Goal: Contribute content: Contribute content

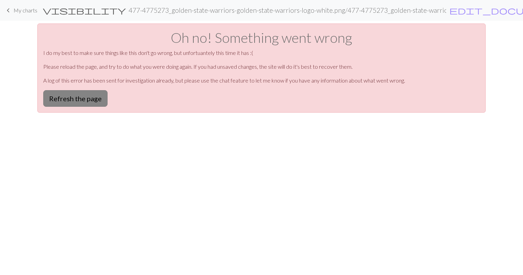
click at [70, 94] on button "Refresh the page" at bounding box center [75, 98] width 64 height 17
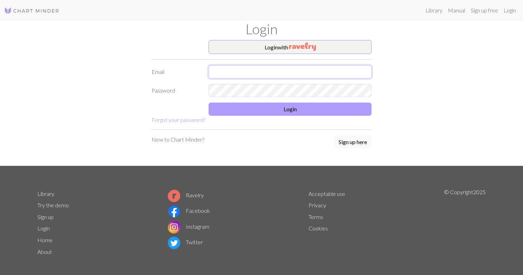
type input "green917angela@gmail.com"
click at [284, 110] on button "Login" at bounding box center [289, 109] width 163 height 13
click at [274, 121] on form "Login with Email green917angela@gmail.com Password Login Forgot your password?" at bounding box center [261, 82] width 220 height 84
click at [277, 109] on button "Login" at bounding box center [289, 109] width 163 height 13
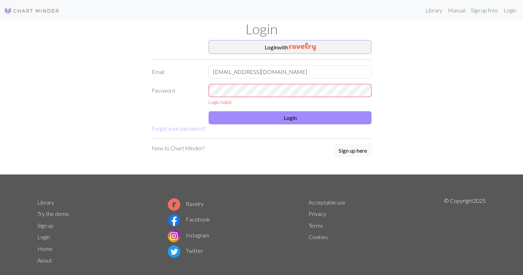
click at [283, 39] on div "Login" at bounding box center [261, 30] width 456 height 19
click at [284, 45] on button "Login with" at bounding box center [289, 47] width 163 height 14
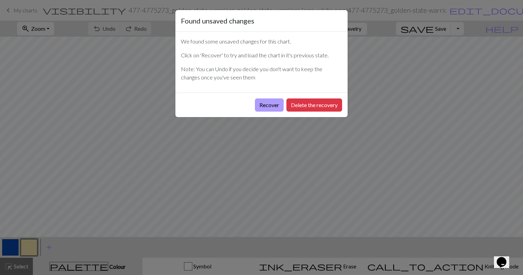
click at [274, 107] on button "Recover" at bounding box center [269, 105] width 29 height 13
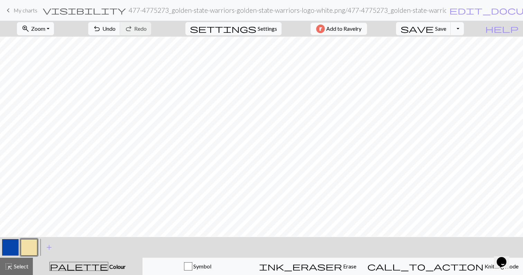
scroll to position [20, 0]
click at [45, 28] on span "Zoom" at bounding box center [38, 28] width 14 height 7
click at [51, 45] on button "Fit all" at bounding box center [44, 43] width 55 height 11
click at [47, 247] on span "add" at bounding box center [49, 248] width 8 height 10
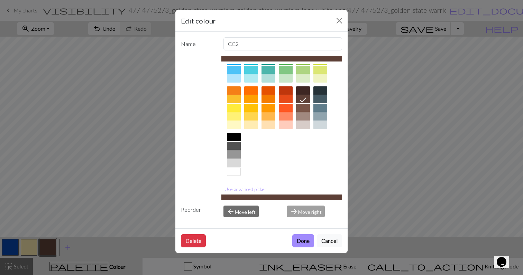
scroll to position [77, 0]
click at [233, 173] on div at bounding box center [234, 172] width 14 height 8
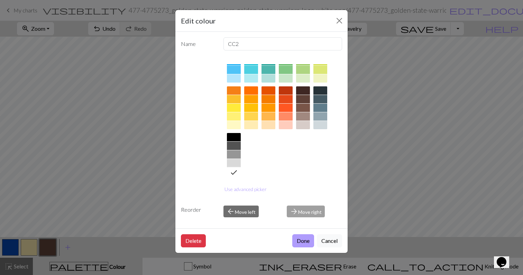
click at [307, 241] on button "Done" at bounding box center [303, 240] width 22 height 13
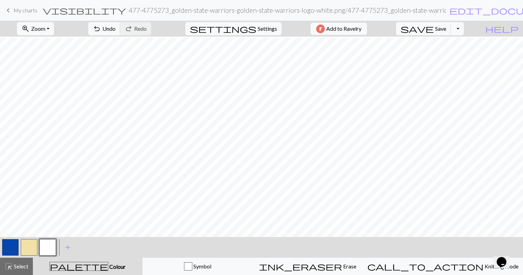
scroll to position [47, 0]
click at [446, 30] on span "Save" at bounding box center [440, 28] width 11 height 7
click at [34, 248] on button "button" at bounding box center [29, 247] width 17 height 17
click at [48, 246] on button "button" at bounding box center [47, 247] width 17 height 17
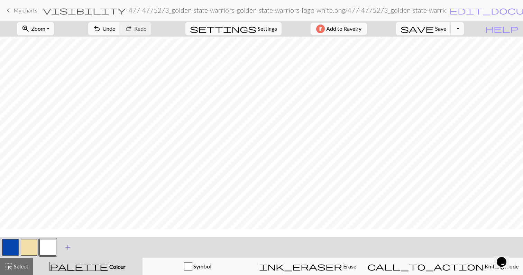
scroll to position [79, 0]
click at [433, 27] on span "save" at bounding box center [416, 29] width 33 height 10
click at [14, 243] on button "button" at bounding box center [10, 247] width 17 height 17
click at [45, 246] on button "button" at bounding box center [47, 247] width 17 height 17
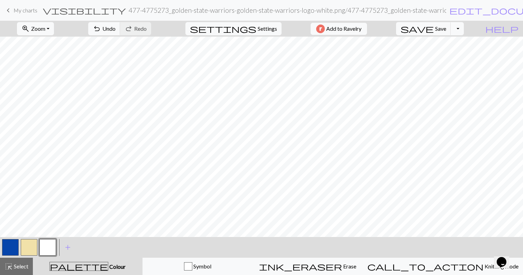
click at [45, 251] on button "button" at bounding box center [47, 247] width 17 height 17
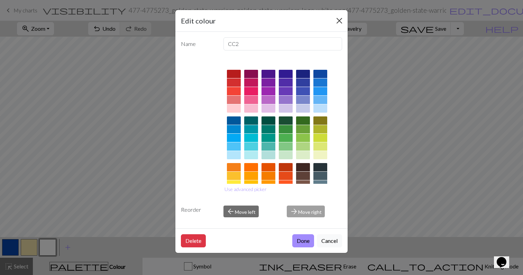
click at [339, 19] on button "Close" at bounding box center [339, 20] width 11 height 11
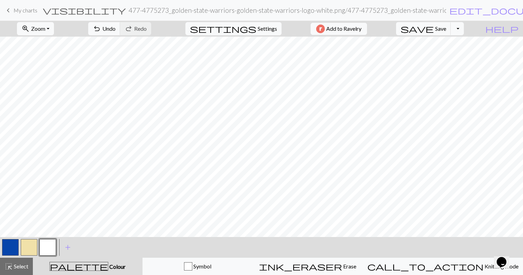
click at [34, 243] on button "button" at bounding box center [29, 247] width 17 height 17
click at [55, 246] on button "button" at bounding box center [47, 247] width 17 height 17
click at [13, 250] on button "button" at bounding box center [10, 247] width 17 height 17
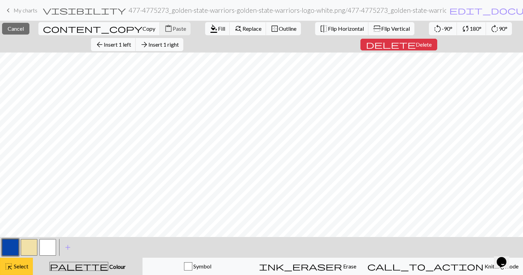
click at [18, 262] on button "highlight_alt Select Select" at bounding box center [16, 266] width 33 height 17
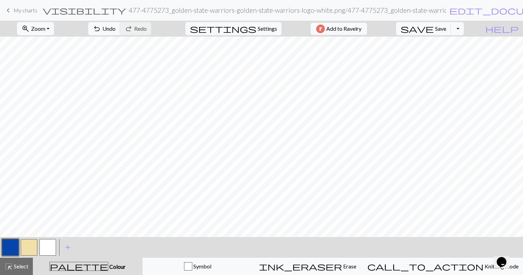
scroll to position [86, 0]
click at [433, 27] on span "save" at bounding box center [416, 29] width 33 height 10
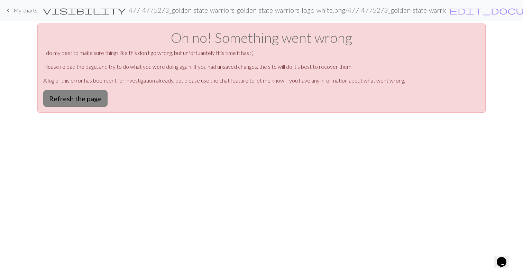
click at [77, 102] on button "Refresh the page" at bounding box center [75, 98] width 64 height 17
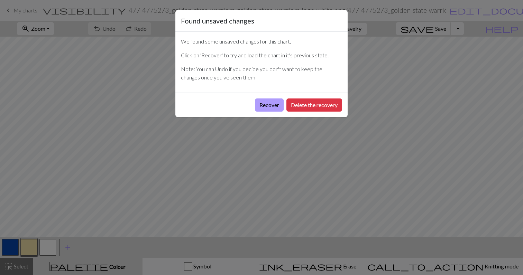
click at [269, 109] on button "Recover" at bounding box center [269, 105] width 29 height 13
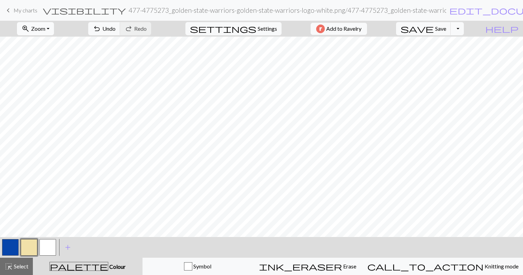
click at [54, 32] on button "zoom_in Zoom Zoom" at bounding box center [35, 28] width 37 height 13
click at [60, 43] on button "Fit all" at bounding box center [44, 43] width 55 height 11
click at [55, 245] on button "button" at bounding box center [47, 247] width 17 height 17
click at [11, 246] on button "button" at bounding box center [10, 247] width 17 height 17
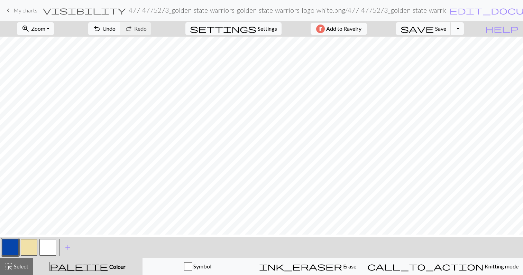
scroll to position [0, 0]
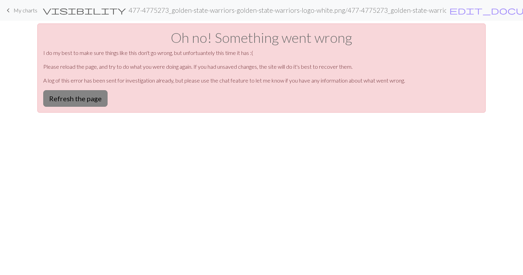
click at [96, 100] on button "Refresh the page" at bounding box center [75, 98] width 64 height 17
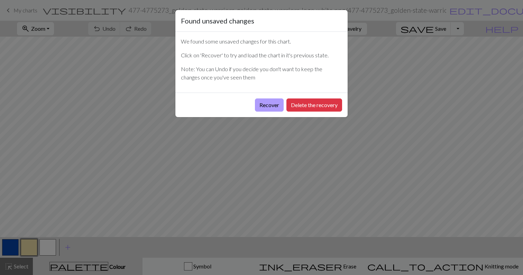
click at [264, 109] on button "Recover" at bounding box center [269, 105] width 29 height 13
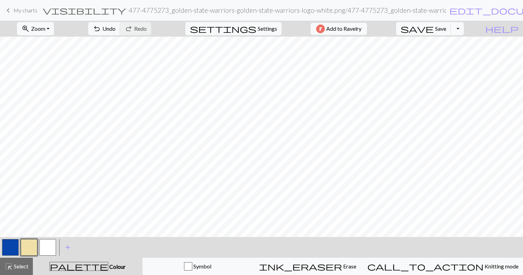
click at [15, 247] on button "button" at bounding box center [10, 247] width 17 height 17
click at [45, 29] on span "Zoom" at bounding box center [38, 28] width 14 height 7
click at [53, 45] on button "Fit all" at bounding box center [44, 43] width 55 height 11
click at [54, 29] on button "zoom_in Zoom Zoom" at bounding box center [35, 28] width 37 height 13
click at [56, 40] on button "Fit all" at bounding box center [44, 43] width 55 height 11
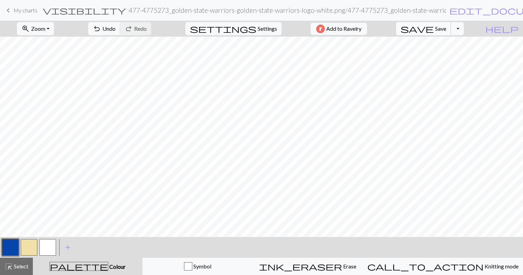
click at [447, 30] on button "save Save Save" at bounding box center [423, 28] width 55 height 13
click at [451, 25] on button "save Save Save" at bounding box center [423, 28] width 55 height 13
click at [48, 247] on button "button" at bounding box center [47, 247] width 17 height 17
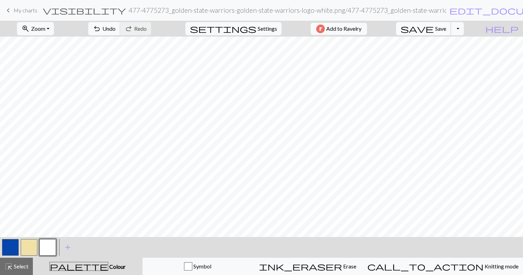
click at [450, 33] on button "save Save Save" at bounding box center [423, 28] width 55 height 13
click at [17, 247] on button "button" at bounding box center [10, 247] width 17 height 17
click at [30, 32] on span "zoom_in" at bounding box center [25, 29] width 8 height 10
click at [47, 42] on button "Fit all" at bounding box center [44, 43] width 55 height 11
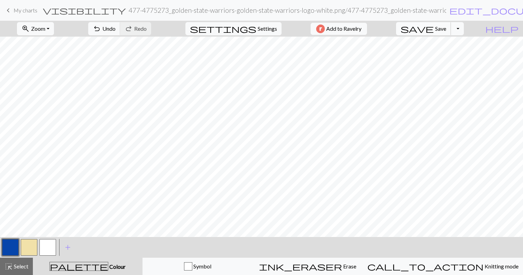
click at [451, 32] on button "save Save Save" at bounding box center [423, 28] width 55 height 13
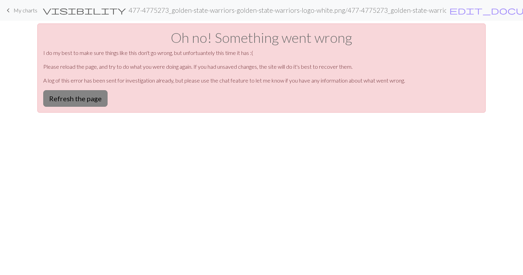
click at [75, 97] on button "Refresh the page" at bounding box center [75, 98] width 64 height 17
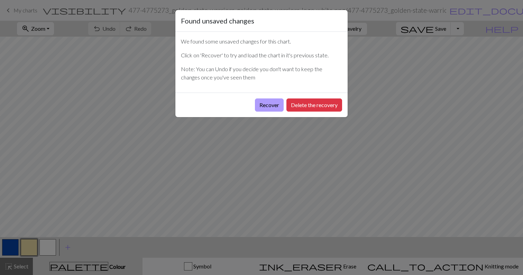
click at [268, 103] on button "Recover" at bounding box center [269, 105] width 29 height 13
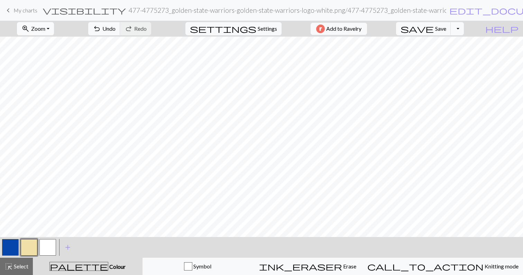
click at [45, 29] on span "Zoom" at bounding box center [38, 28] width 14 height 7
click at [53, 49] on button "Fit all" at bounding box center [44, 43] width 55 height 11
click at [244, 27] on span "settings" at bounding box center [223, 29] width 66 height 10
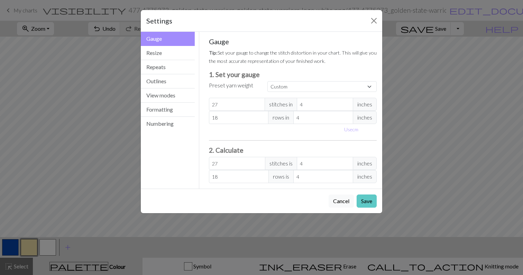
click at [368, 204] on button "Save" at bounding box center [366, 201] width 20 height 13
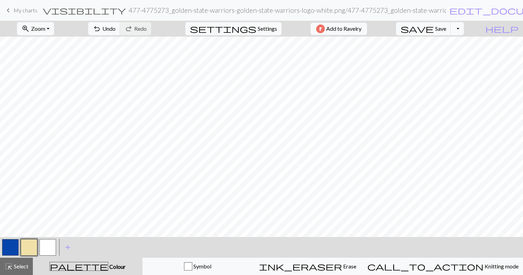
click at [35, 12] on span "My charts" at bounding box center [25, 10] width 24 height 7
click at [450, 35] on button "save Save Save" at bounding box center [423, 28] width 55 height 13
click at [449, 35] on button "save Save Save" at bounding box center [423, 28] width 55 height 13
click at [474, 32] on div "Chart saved Chart saved" at bounding box center [261, 27] width 523 height 55
click at [463, 30] on button "Toggle Dropdown" at bounding box center [456, 28] width 13 height 13
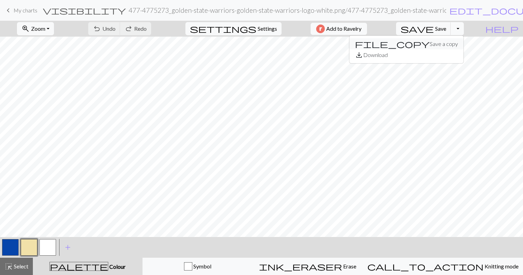
click at [462, 44] on button "file_copy Save a copy" at bounding box center [406, 43] width 114 height 11
click at [53, 243] on button "button" at bounding box center [47, 247] width 17 height 17
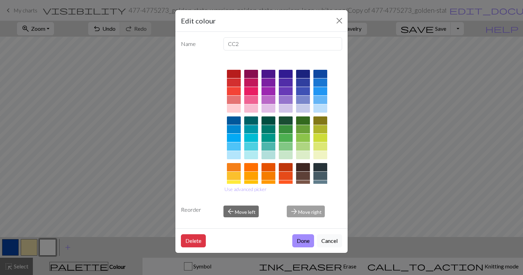
click at [303, 75] on div at bounding box center [303, 74] width 14 height 8
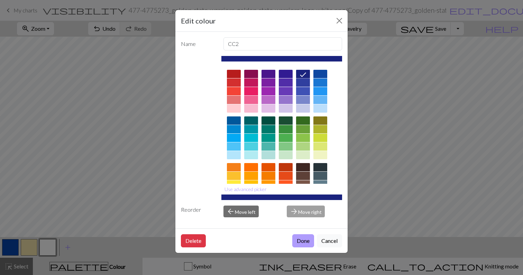
click at [299, 241] on button "Done" at bounding box center [303, 240] width 22 height 13
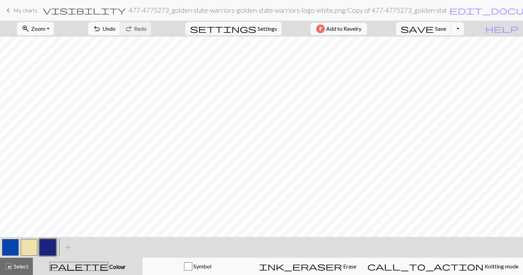
click at [14, 243] on button "button" at bounding box center [10, 247] width 17 height 17
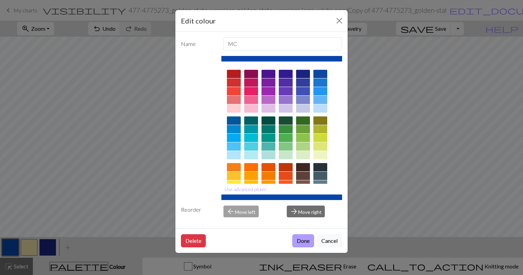
click at [299, 237] on button "Done" at bounding box center [303, 240] width 22 height 13
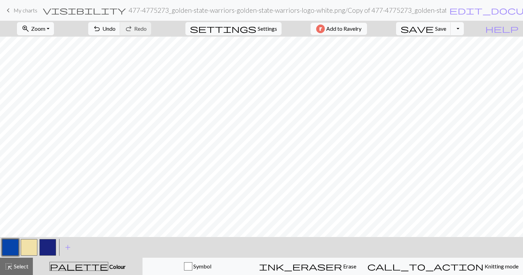
click at [50, 248] on button "button" at bounding box center [47, 247] width 17 height 17
click at [51, 247] on button "button" at bounding box center [47, 247] width 17 height 17
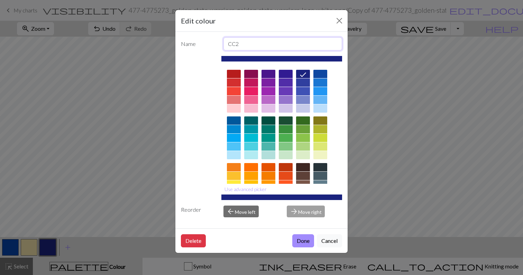
drag, startPoint x: 246, startPoint y: 39, endPoint x: 250, endPoint y: 47, distance: 9.1
click at [250, 47] on input "CC2" at bounding box center [282, 43] width 119 height 13
click at [318, 75] on div at bounding box center [320, 74] width 14 height 8
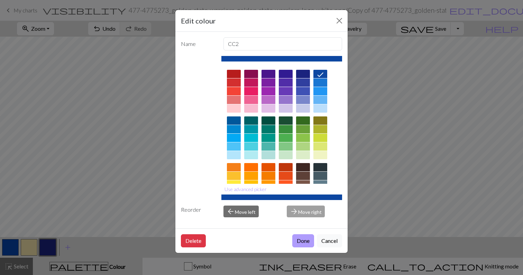
click at [303, 240] on button "Done" at bounding box center [303, 240] width 22 height 13
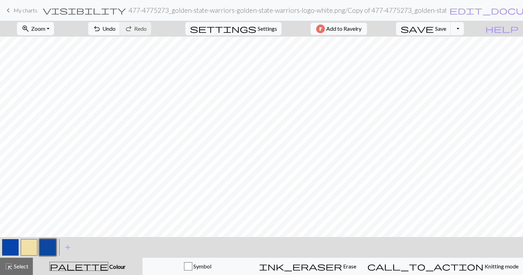
click at [129, 11] on h2 "477-4775273_golden-state-warriors-golden-state-warriors-logo-white.png / Copy o…" at bounding box center [287, 10] width 317 height 8
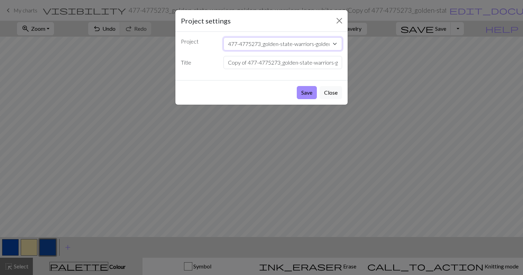
select select "68dddaea3eea154e623e4b50"
click at [251, 60] on input "Copy of 477-4775273_golden-state-warriors-golden-state-warriors-logo-white.png" at bounding box center [282, 62] width 119 height 13
type input "Front of Jersey"
click at [307, 91] on button "Save" at bounding box center [307, 92] width 20 height 13
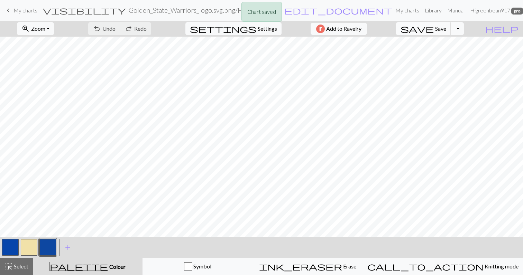
click at [451, 32] on button "save Save Save" at bounding box center [423, 28] width 55 height 13
click at [25, 250] on button "button" at bounding box center [29, 247] width 17 height 17
click at [15, 245] on button "button" at bounding box center [10, 247] width 17 height 17
click at [30, 243] on button "button" at bounding box center [29, 247] width 17 height 17
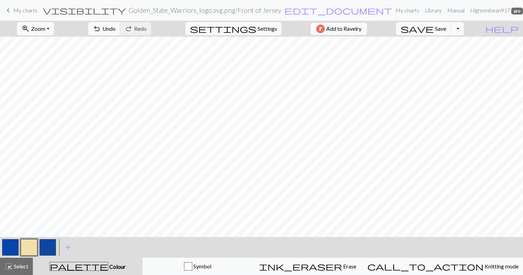
click at [43, 248] on button "button" at bounding box center [47, 247] width 17 height 17
click at [33, 242] on button "button" at bounding box center [29, 247] width 17 height 17
click at [13, 245] on button "button" at bounding box center [10, 247] width 17 height 17
click at [31, 246] on button "button" at bounding box center [29, 247] width 17 height 17
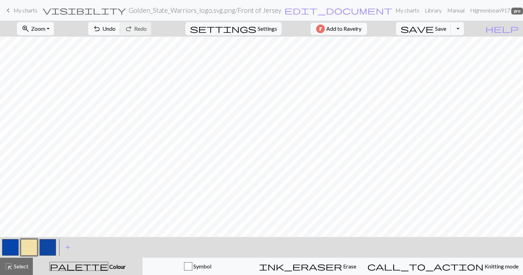
click at [14, 248] on button "button" at bounding box center [10, 247] width 17 height 17
click at [31, 246] on button "button" at bounding box center [29, 247] width 17 height 17
click at [14, 248] on button "button" at bounding box center [10, 247] width 17 height 17
click at [28, 245] on button "button" at bounding box center [29, 247] width 17 height 17
click at [14, 249] on button "button" at bounding box center [10, 247] width 17 height 17
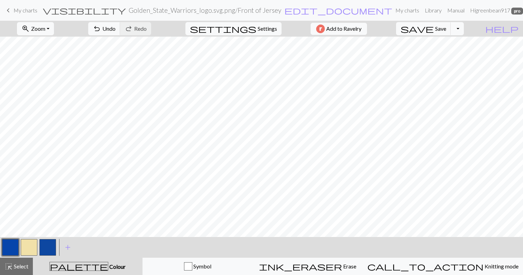
click at [26, 250] on button "button" at bounding box center [29, 247] width 17 height 17
click at [10, 247] on button "button" at bounding box center [10, 247] width 17 height 17
click at [30, 245] on button "button" at bounding box center [29, 247] width 17 height 17
click at [13, 244] on button "button" at bounding box center [10, 247] width 17 height 17
click at [26, 247] on button "button" at bounding box center [29, 247] width 17 height 17
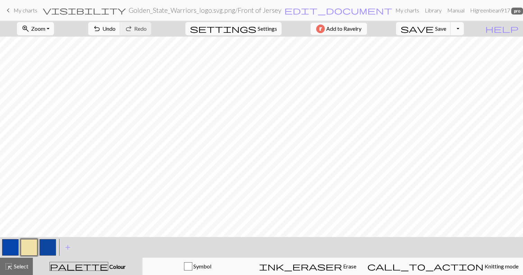
click at [17, 245] on button "button" at bounding box center [10, 247] width 17 height 17
click at [29, 245] on button "button" at bounding box center [29, 247] width 17 height 17
click at [8, 246] on button "button" at bounding box center [10, 247] width 17 height 17
click at [30, 246] on button "button" at bounding box center [29, 247] width 17 height 17
click at [12, 251] on button "button" at bounding box center [10, 247] width 17 height 17
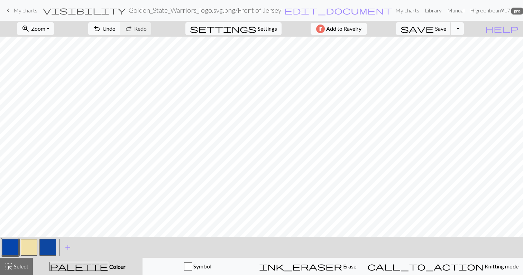
click at [29, 243] on button "button" at bounding box center [29, 247] width 17 height 17
click at [4, 250] on button "button" at bounding box center [10, 247] width 17 height 17
click at [26, 248] on button "button" at bounding box center [29, 247] width 17 height 17
click at [14, 245] on button "button" at bounding box center [10, 247] width 17 height 17
click at [32, 247] on button "button" at bounding box center [29, 247] width 17 height 17
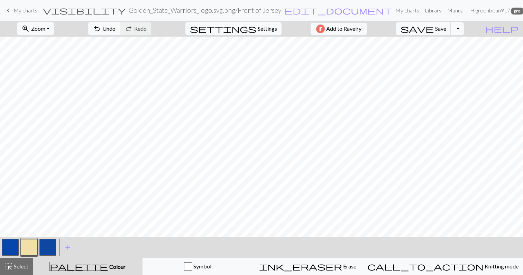
click at [10, 250] on button "button" at bounding box center [10, 247] width 17 height 17
click at [31, 252] on button "button" at bounding box center [29, 247] width 17 height 17
click at [13, 253] on button "button" at bounding box center [10, 247] width 17 height 17
click at [29, 243] on button "button" at bounding box center [29, 247] width 17 height 17
click at [10, 249] on button "button" at bounding box center [10, 247] width 17 height 17
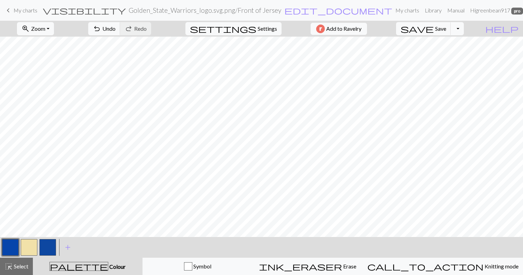
click at [30, 244] on button "button" at bounding box center [29, 247] width 17 height 17
click at [6, 246] on button "button" at bounding box center [10, 247] width 17 height 17
click at [26, 244] on button "button" at bounding box center [29, 247] width 17 height 17
click at [12, 246] on button "button" at bounding box center [10, 247] width 17 height 17
click at [25, 246] on button "button" at bounding box center [29, 247] width 17 height 17
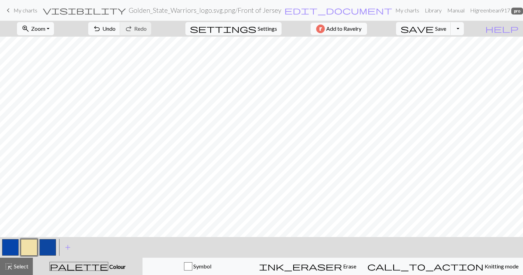
click at [11, 250] on button "button" at bounding box center [10, 247] width 17 height 17
click at [31, 244] on button "button" at bounding box center [29, 247] width 17 height 17
click at [10, 251] on button "button" at bounding box center [10, 247] width 17 height 17
click at [34, 250] on button "button" at bounding box center [29, 247] width 17 height 17
click at [51, 247] on button "button" at bounding box center [47, 247] width 17 height 17
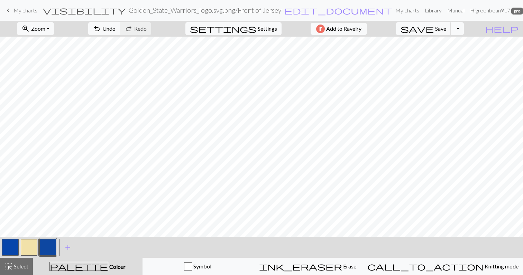
click at [108, 267] on span "Colour" at bounding box center [116, 266] width 17 height 7
click at [48, 247] on button "button" at bounding box center [47, 247] width 17 height 17
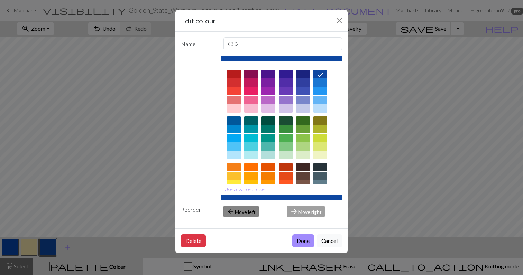
click at [232, 209] on span "arrow_back" at bounding box center [230, 212] width 8 height 10
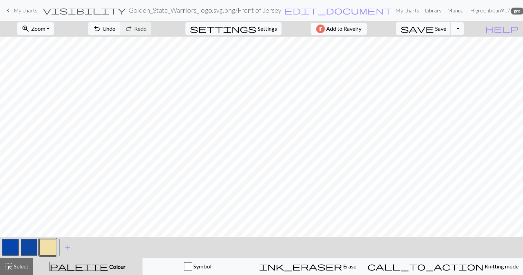
click at [25, 252] on button "button" at bounding box center [29, 247] width 17 height 17
click at [12, 250] on button "button" at bounding box center [10, 247] width 17 height 17
drag, startPoint x: 12, startPoint y: 250, endPoint x: 29, endPoint y: 250, distance: 16.2
click at [29, 250] on div at bounding box center [29, 247] width 56 height 19
click at [29, 250] on button "button" at bounding box center [29, 247] width 17 height 17
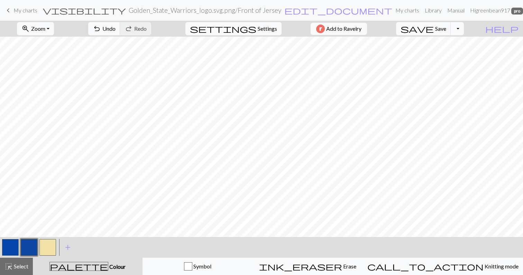
click at [14, 247] on button "button" at bounding box center [10, 247] width 17 height 17
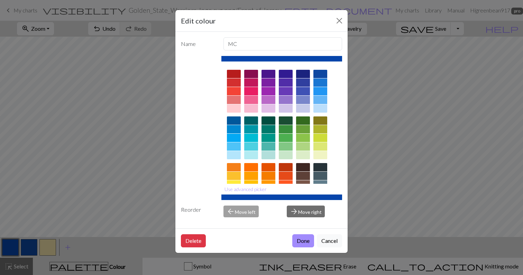
click at [233, 59] on div at bounding box center [281, 59] width 121 height 6
click at [38, 216] on div "Edit colour Name MC Use advanced picker Reorder arrow_back Move left arrow_forw…" at bounding box center [261, 137] width 523 height 275
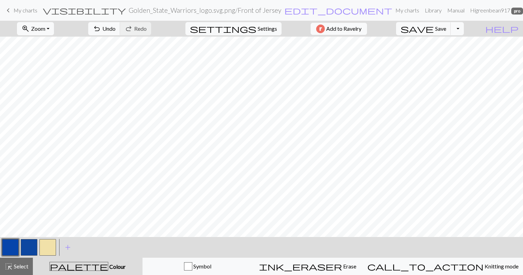
click at [33, 248] on button "button" at bounding box center [29, 247] width 17 height 17
click at [32, 248] on button "button" at bounding box center [29, 247] width 17 height 17
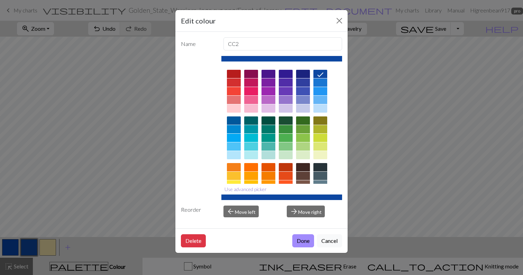
click at [243, 191] on button "Use advanced picker" at bounding box center [245, 189] width 48 height 11
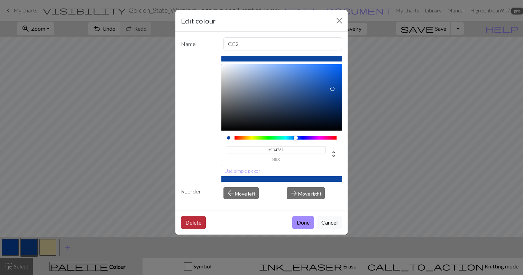
click at [198, 219] on button "Delete" at bounding box center [193, 222] width 25 height 13
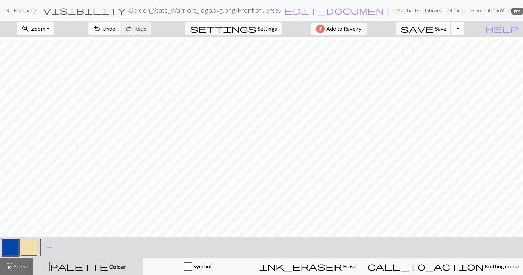
scroll to position [69, 0]
click at [446, 27] on span "Save" at bounding box center [440, 28] width 11 height 7
click at [48, 247] on span "add" at bounding box center [49, 248] width 8 height 10
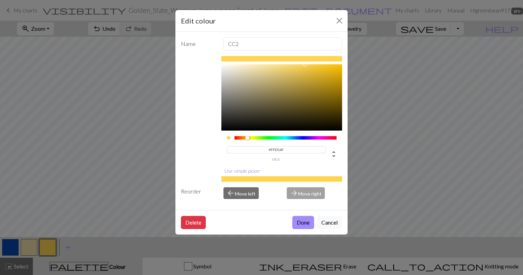
click at [238, 171] on button "Use simple picker" at bounding box center [242, 171] width 42 height 11
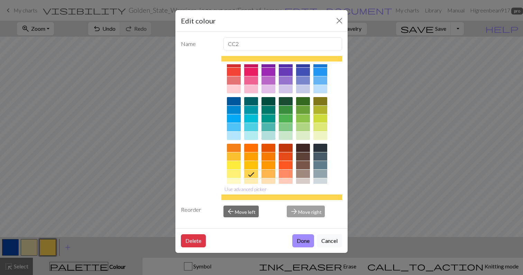
scroll to position [28, 0]
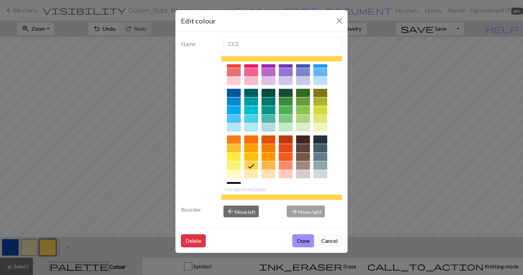
click at [238, 161] on div at bounding box center [234, 158] width 14 height 47
click at [236, 156] on div at bounding box center [234, 157] width 14 height 8
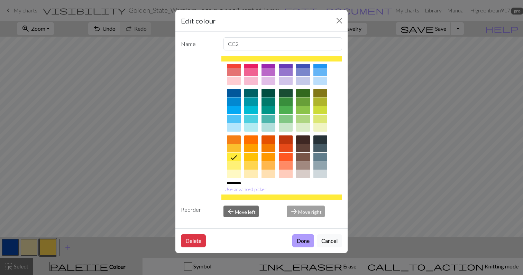
click at [301, 242] on button "Done" at bounding box center [303, 240] width 22 height 13
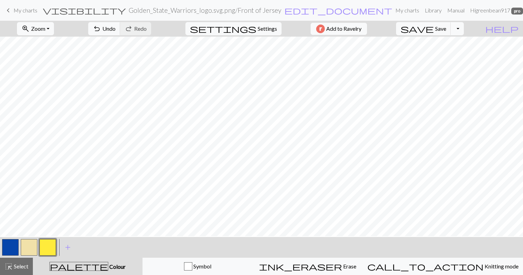
scroll to position [1, 0]
click at [433, 33] on span "save" at bounding box center [416, 29] width 33 height 10
click at [28, 248] on button "button" at bounding box center [29, 247] width 17 height 17
click at [49, 246] on button "button" at bounding box center [47, 247] width 17 height 17
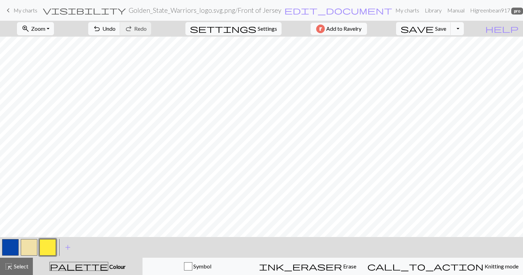
click at [8, 244] on button "button" at bounding box center [10, 247] width 17 height 17
click at [32, 248] on button "button" at bounding box center [29, 247] width 17 height 17
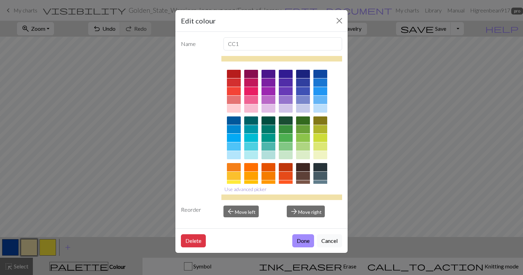
click at [252, 190] on button "Use advanced picker" at bounding box center [245, 189] width 48 height 11
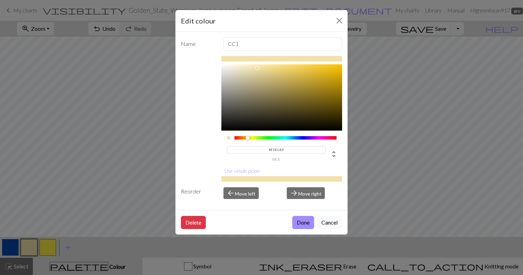
click at [276, 150] on input "#F1E1A9" at bounding box center [276, 149] width 99 height 7
click at [303, 226] on button "Done" at bounding box center [303, 222] width 22 height 13
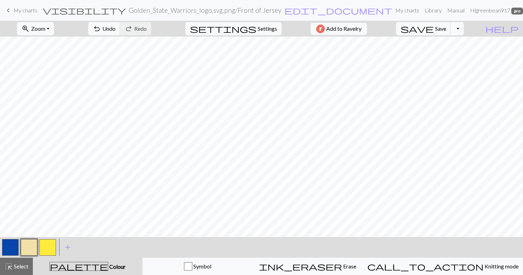
click at [51, 253] on button "button" at bounding box center [47, 247] width 17 height 17
drag, startPoint x: 51, startPoint y: 250, endPoint x: 34, endPoint y: 249, distance: 16.6
click at [34, 249] on div at bounding box center [29, 247] width 56 height 19
click at [49, 249] on button "button" at bounding box center [47, 247] width 17 height 17
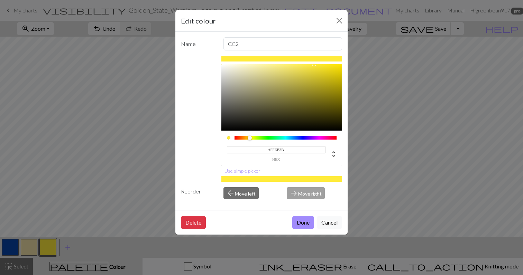
click at [280, 150] on input "#FFEB3B" at bounding box center [276, 149] width 99 height 7
paste input "1E1A9"
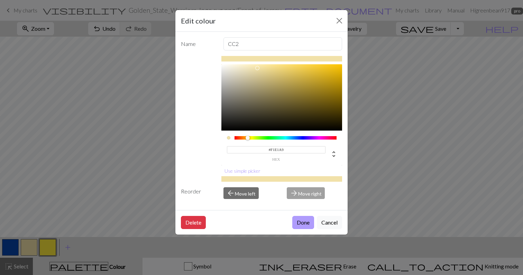
type input "#F1E1A9"
click at [298, 225] on button "Done" at bounding box center [303, 222] width 22 height 13
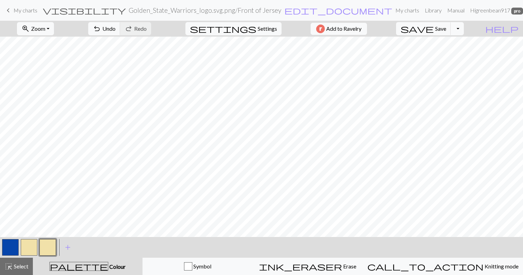
click at [36, 250] on button "button" at bounding box center [29, 247] width 17 height 17
click at [44, 248] on button "button" at bounding box center [47, 247] width 17 height 17
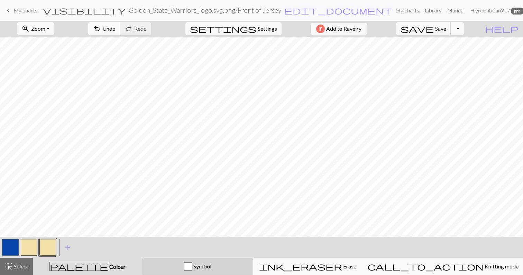
click at [181, 266] on div "Symbol" at bounding box center [197, 266] width 101 height 8
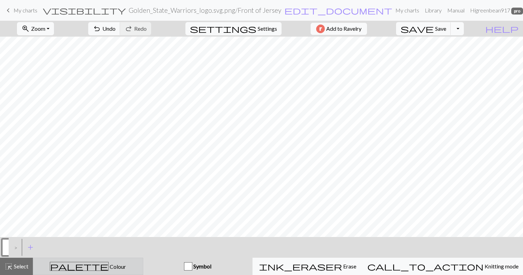
click at [134, 263] on div "palette Colour Colour" at bounding box center [87, 266] width 101 height 9
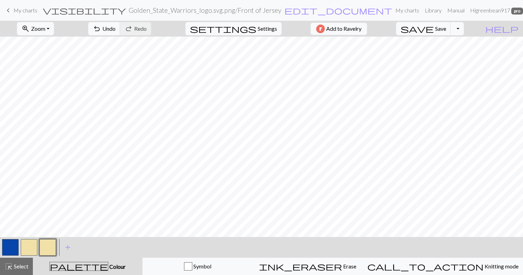
click at [36, 249] on button "button" at bounding box center [29, 247] width 17 height 17
click at [48, 248] on button "button" at bounding box center [47, 247] width 17 height 17
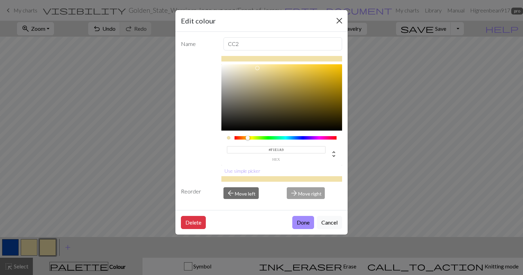
click at [338, 19] on button "Close" at bounding box center [339, 20] width 11 height 11
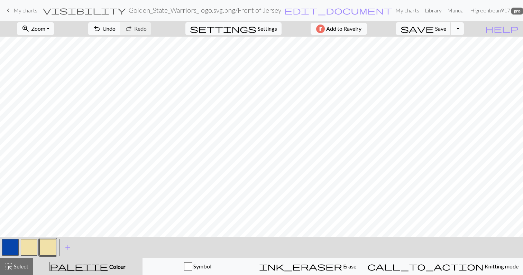
scroll to position [71, 0]
click at [514, 30] on span "help" at bounding box center [501, 29] width 33 height 10
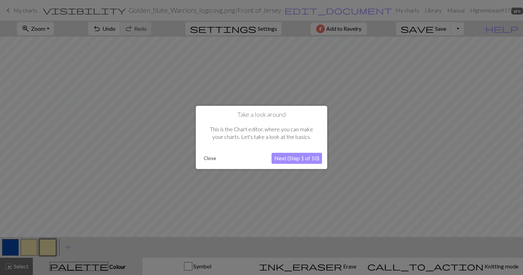
click at [307, 158] on button "Next (Step 1 of 10)" at bounding box center [296, 158] width 50 height 11
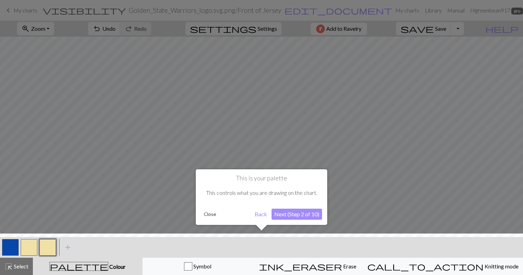
click at [293, 216] on button "Next (Step 2 of 10)" at bounding box center [296, 214] width 50 height 11
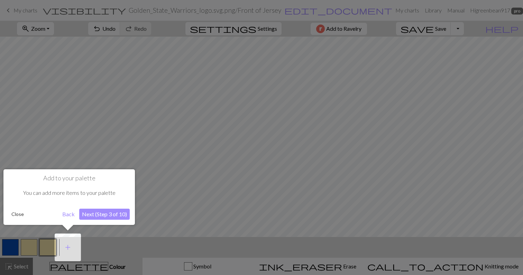
click at [113, 215] on button "Next (Step 3 of 10)" at bounding box center [104, 214] width 50 height 11
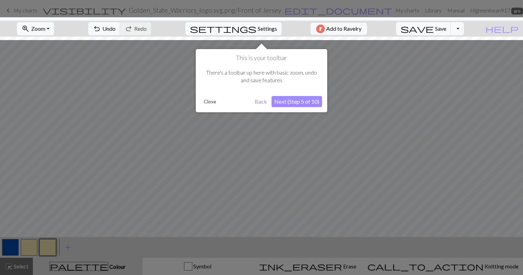
click at [284, 102] on button "Next (Step 5 of 10)" at bounding box center [296, 101] width 50 height 11
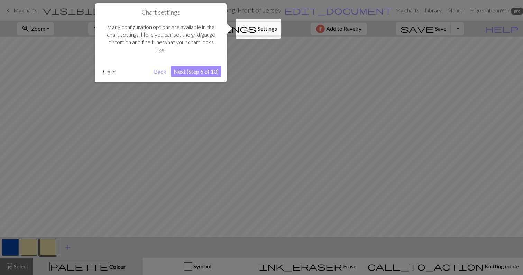
click at [198, 73] on button "Next (Step 6 of 10)" at bounding box center [196, 71] width 50 height 11
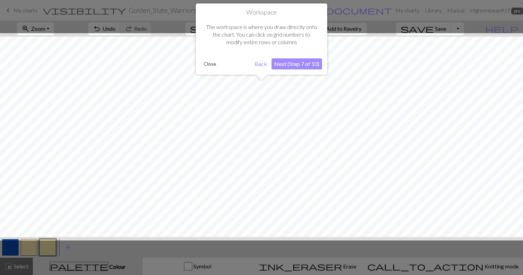
scroll to position [86, 0]
click at [281, 62] on button "Next (Step 7 of 10)" at bounding box center [296, 63] width 50 height 11
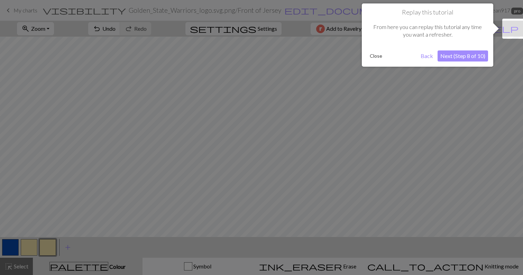
click at [460, 55] on button "Next (Step 8 of 10)" at bounding box center [462, 55] width 50 height 11
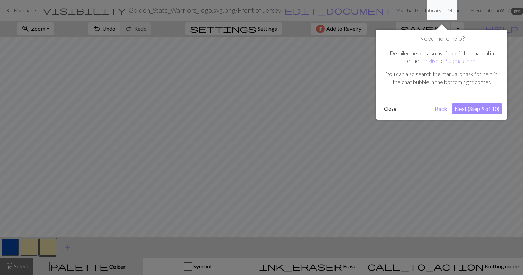
click at [472, 110] on button "Next (Step 9 of 10)" at bounding box center [476, 108] width 50 height 11
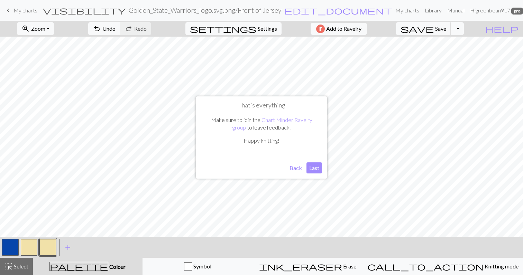
click at [315, 169] on button "Last" at bounding box center [314, 167] width 16 height 11
click at [272, 28] on span "Settings" at bounding box center [266, 29] width 19 height 8
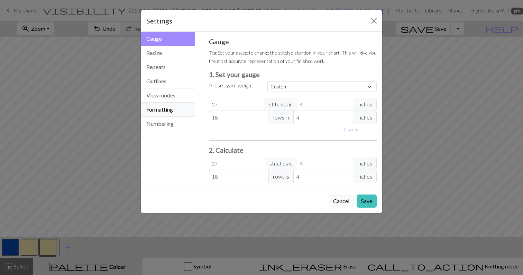
click at [174, 110] on button "Formatting" at bounding box center [168, 110] width 54 height 14
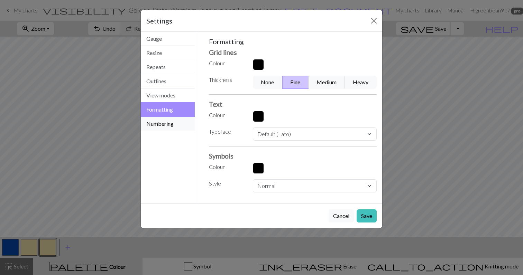
click at [173, 121] on button "Numbering" at bounding box center [168, 124] width 54 height 14
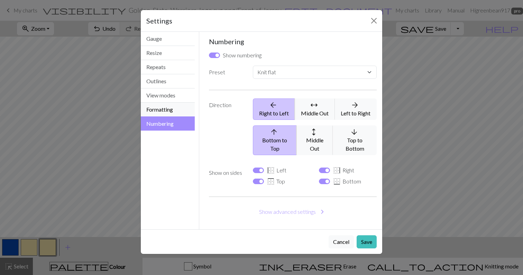
click at [175, 111] on button "Formatting" at bounding box center [168, 110] width 54 height 14
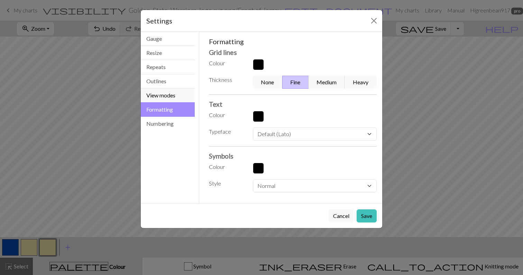
click at [168, 98] on button "View modes" at bounding box center [168, 95] width 54 height 14
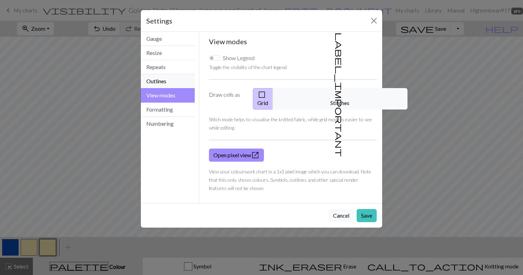
click at [172, 83] on button "Outlines" at bounding box center [168, 81] width 54 height 14
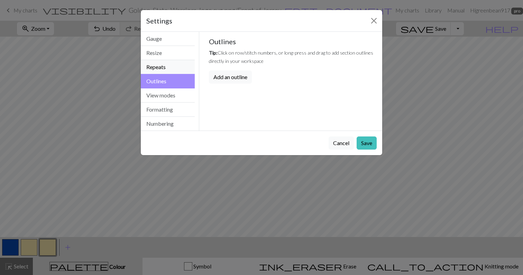
click at [176, 72] on button "Repeats" at bounding box center [168, 67] width 54 height 14
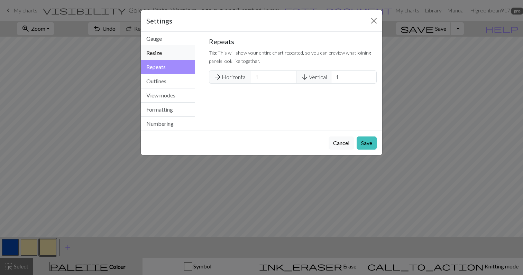
click at [179, 55] on button "Resize" at bounding box center [168, 53] width 54 height 14
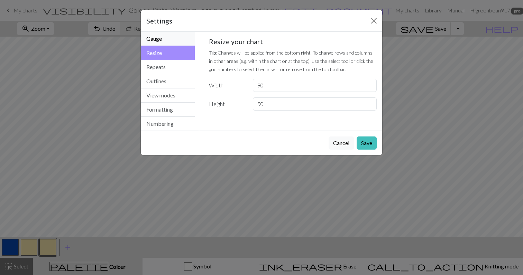
click at [180, 43] on button "Gauge" at bounding box center [168, 39] width 54 height 14
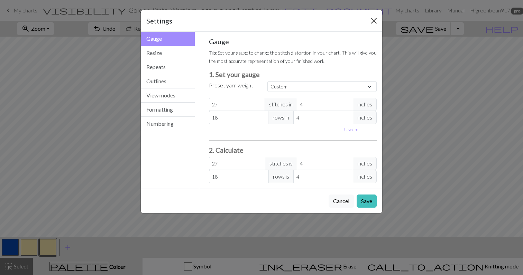
click at [373, 23] on button "Close" at bounding box center [373, 20] width 11 height 11
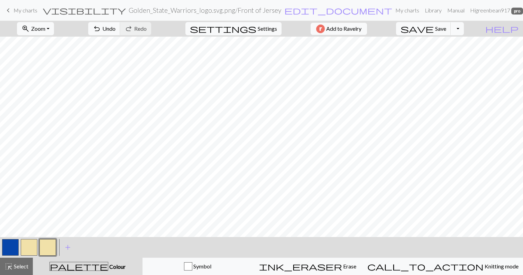
click at [36, 246] on button "button" at bounding box center [29, 247] width 17 height 17
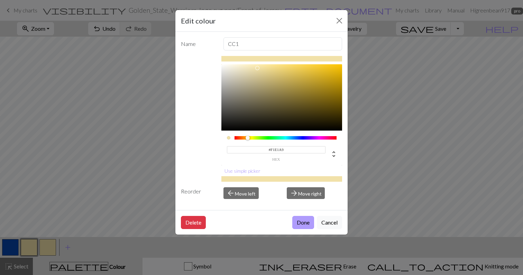
click at [302, 222] on button "Done" at bounding box center [303, 222] width 22 height 13
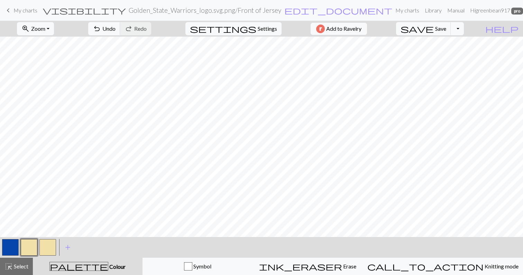
click at [47, 243] on button "button" at bounding box center [47, 247] width 17 height 17
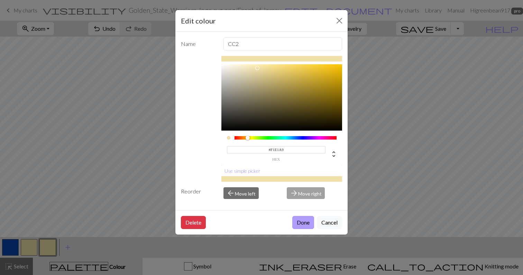
click at [299, 220] on button "Done" at bounding box center [303, 222] width 22 height 13
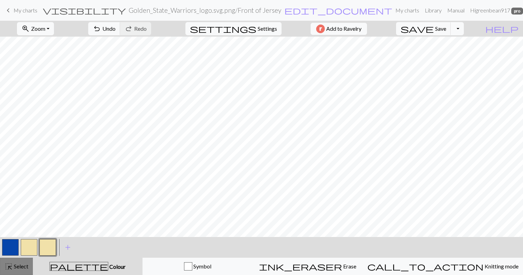
click at [20, 263] on span "Select" at bounding box center [21, 266] width 16 height 7
click at [50, 248] on button "button" at bounding box center [47, 247] width 17 height 17
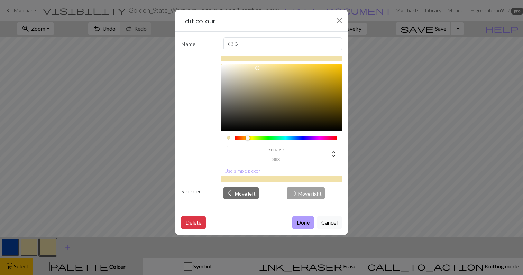
click at [299, 222] on button "Done" at bounding box center [303, 222] width 22 height 13
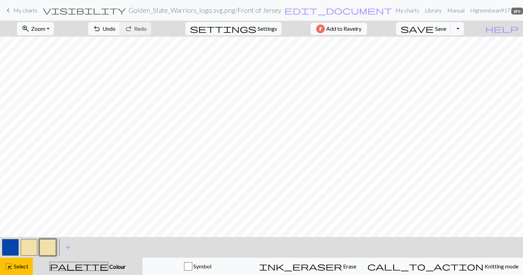
click at [32, 247] on button "button" at bounding box center [29, 247] width 17 height 17
click at [46, 246] on button "button" at bounding box center [47, 247] width 17 height 17
click at [292, 9] on span "edit_document" at bounding box center [338, 11] width 108 height 10
select select "68dddaea3eea154e623e4b50"
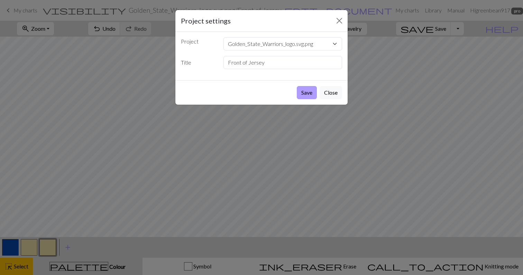
click at [305, 91] on button "Save" at bounding box center [307, 92] width 20 height 13
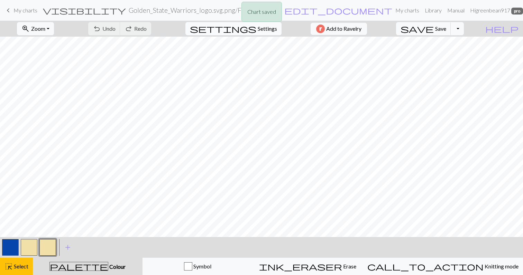
click at [270, 32] on span "Settings" at bounding box center [266, 29] width 19 height 8
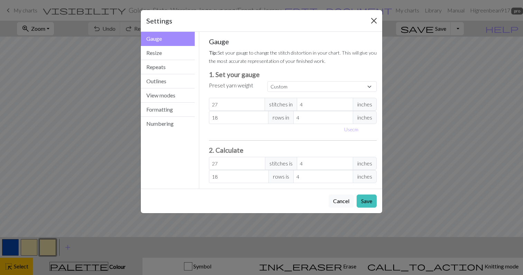
click at [373, 22] on button "Close" at bounding box center [373, 20] width 11 height 11
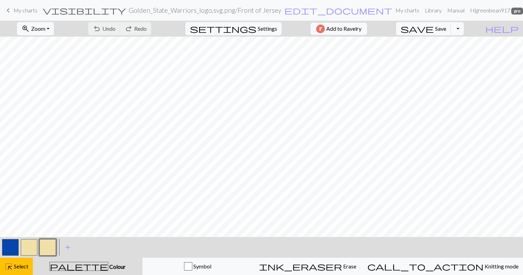
click at [35, 246] on button "button" at bounding box center [29, 247] width 17 height 17
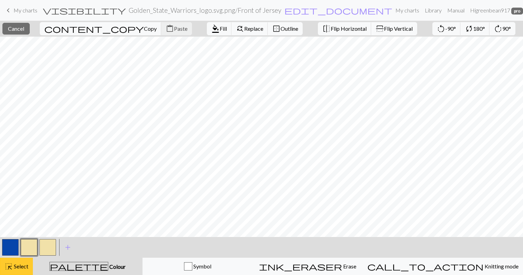
click at [15, 262] on button "highlight_alt Select Select" at bounding box center [16, 266] width 33 height 17
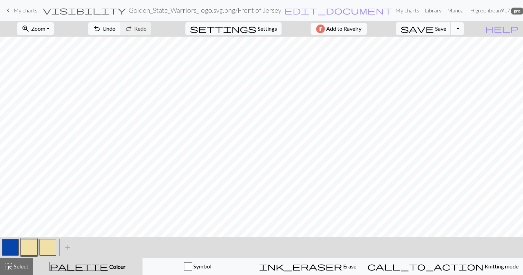
click at [51, 245] on button "button" at bounding box center [47, 247] width 17 height 17
click at [51, 245] on div "Edit colour Name CC2 #F1E1A9 hex Use simple picker Reorder arrow_back Move left…" at bounding box center [261, 137] width 523 height 275
click at [51, 245] on button "button" at bounding box center [47, 247] width 17 height 17
click at [51, 245] on div "Edit colour Name CC2 #F1E1A9 hex Use simple picker Reorder arrow_back Move left…" at bounding box center [261, 137] width 523 height 275
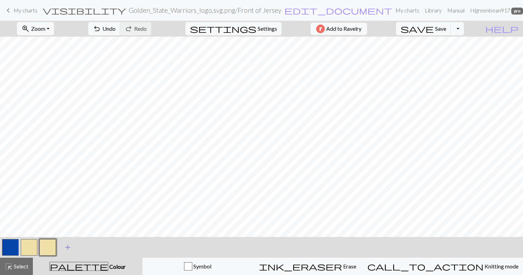
click at [68, 248] on span "add" at bounding box center [68, 248] width 8 height 10
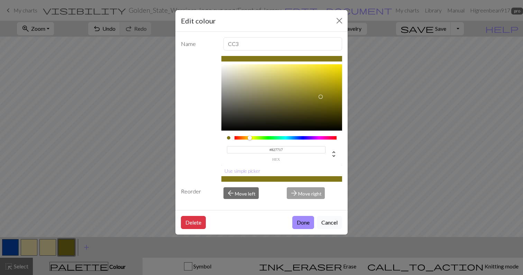
click at [327, 222] on button "Cancel" at bounding box center [329, 222] width 25 height 13
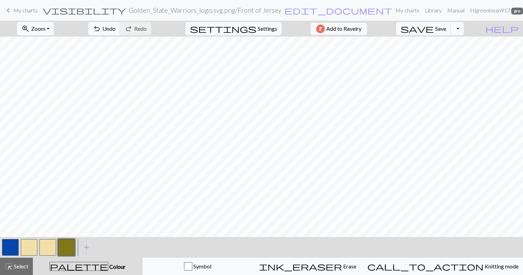
click at [65, 249] on button "button" at bounding box center [66, 247] width 17 height 17
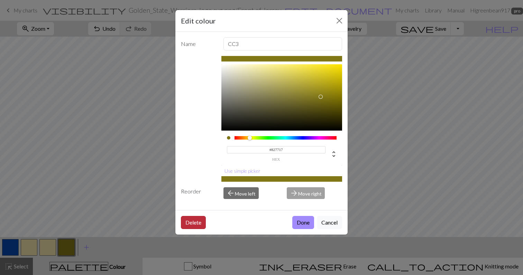
click at [189, 224] on button "Delete" at bounding box center [193, 222] width 25 height 13
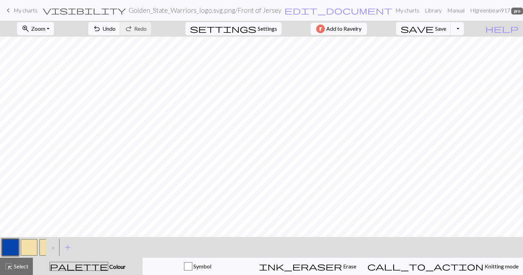
click at [43, 246] on button "button" at bounding box center [47, 247] width 17 height 17
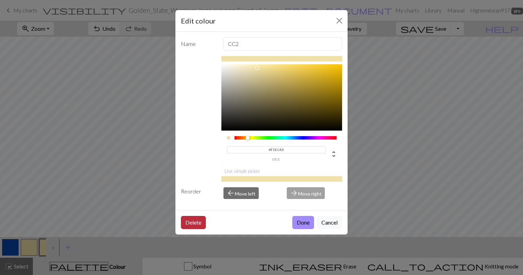
click at [201, 221] on button "Delete" at bounding box center [193, 222] width 25 height 13
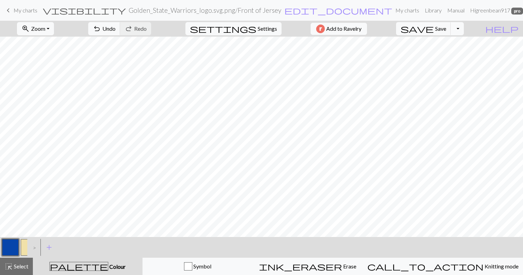
click at [24, 244] on button "button" at bounding box center [29, 247] width 17 height 17
click at [447, 32] on button "save Save Save" at bounding box center [423, 28] width 55 height 13
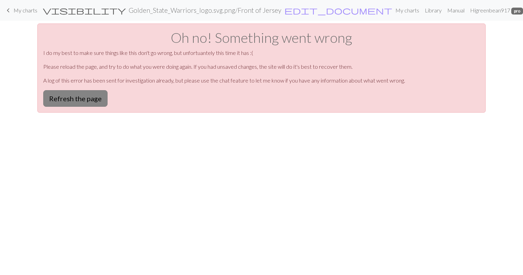
click at [97, 96] on button "Refresh the page" at bounding box center [75, 98] width 64 height 17
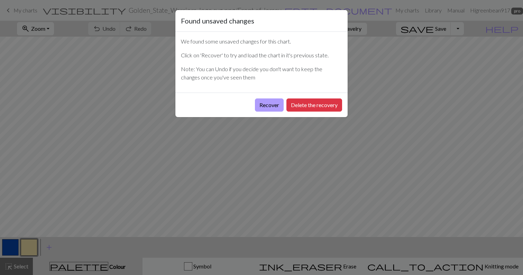
click at [269, 105] on button "Recover" at bounding box center [269, 105] width 29 height 13
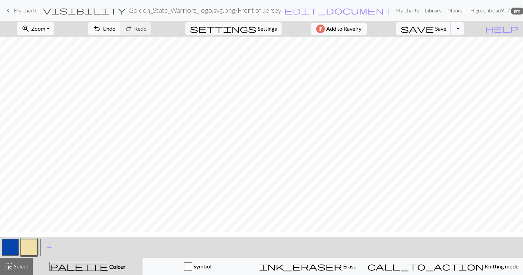
scroll to position [35, 0]
click at [54, 29] on button "zoom_in Zoom Zoom" at bounding box center [35, 28] width 37 height 13
click at [59, 44] on button "Fit all" at bounding box center [44, 43] width 55 height 11
click at [15, 244] on button "button" at bounding box center [10, 247] width 17 height 17
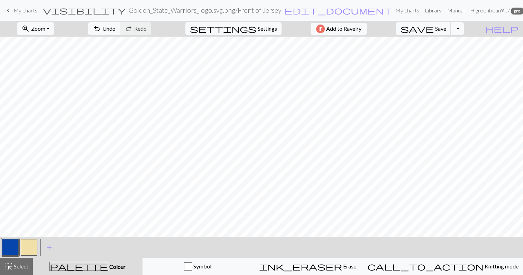
click at [30, 243] on button "button" at bounding box center [29, 247] width 17 height 17
click at [15, 251] on button "button" at bounding box center [10, 247] width 17 height 17
click at [29, 247] on button "button" at bounding box center [29, 247] width 17 height 17
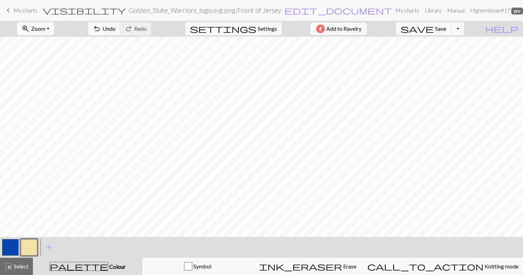
click at [17, 244] on button "button" at bounding box center [10, 247] width 17 height 17
click at [12, 243] on button "button" at bounding box center [10, 247] width 17 height 17
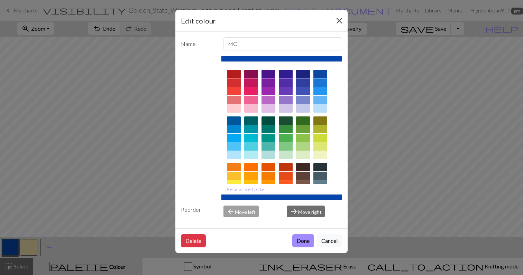
click at [337, 20] on button "Close" at bounding box center [339, 20] width 11 height 11
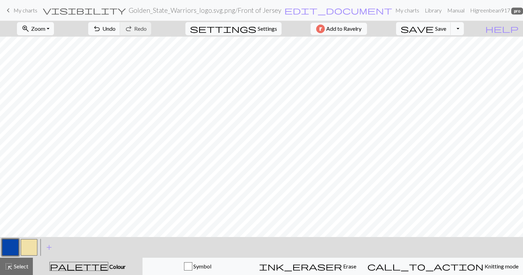
click at [28, 245] on button "button" at bounding box center [29, 247] width 17 height 17
click at [11, 248] on button "button" at bounding box center [10, 247] width 17 height 17
click at [31, 250] on button "button" at bounding box center [29, 247] width 17 height 17
click at [12, 246] on button "button" at bounding box center [10, 247] width 17 height 17
click at [27, 244] on button "button" at bounding box center [29, 247] width 17 height 17
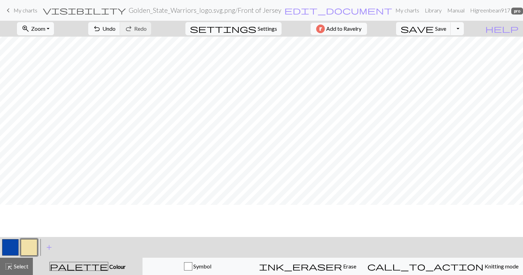
scroll to position [1, 0]
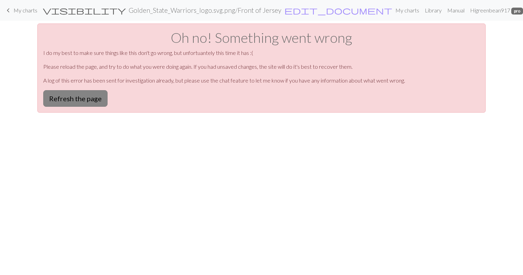
click at [82, 102] on button "Refresh the page" at bounding box center [75, 98] width 64 height 17
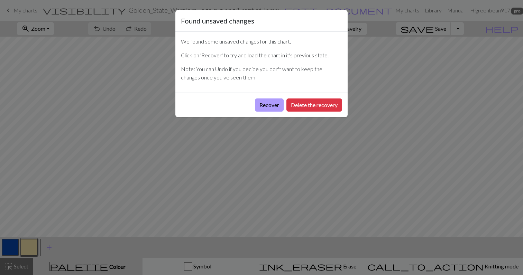
click at [276, 106] on button "Recover" at bounding box center [269, 105] width 29 height 13
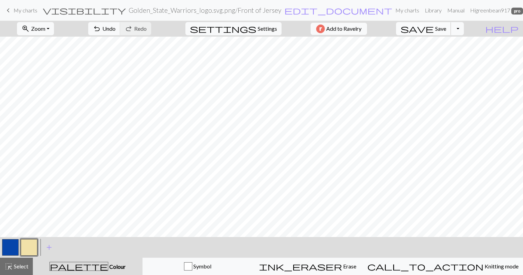
click at [446, 26] on span "Save" at bounding box center [440, 28] width 11 height 7
click at [45, 29] on span "Zoom" at bounding box center [38, 28] width 14 height 7
click at [56, 43] on button "Fit all" at bounding box center [44, 43] width 55 height 11
click at [11, 250] on button "button" at bounding box center [10, 247] width 17 height 17
click at [433, 26] on span "save" at bounding box center [416, 29] width 33 height 10
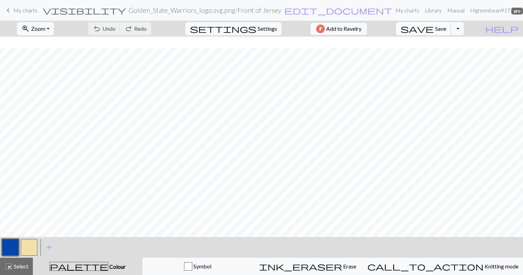
scroll to position [56, 0]
click at [50, 21] on div "zoom_in Zoom Zoom Fit all Fit width Fit height 50% 100% 150% 200%" at bounding box center [35, 29] width 47 height 16
click at [45, 28] on span "Zoom" at bounding box center [38, 28] width 14 height 7
click at [54, 40] on button "Fit all" at bounding box center [44, 43] width 55 height 11
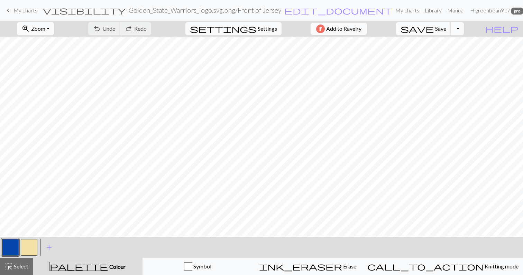
click at [45, 27] on span "Zoom" at bounding box center [38, 28] width 14 height 7
click at [49, 82] on button "50%" at bounding box center [44, 82] width 55 height 11
click at [41, 29] on button "zoom_in Zoom Zoom" at bounding box center [35, 28] width 37 height 13
click at [54, 29] on button "zoom_in Zoom Zoom" at bounding box center [35, 28] width 37 height 13
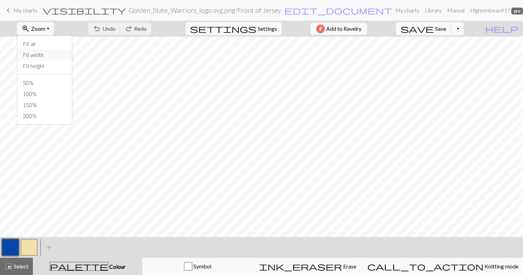
click at [55, 55] on button "Fit width" at bounding box center [44, 54] width 55 height 11
click at [45, 30] on span "Zoom" at bounding box center [38, 28] width 14 height 7
click at [51, 65] on button "Fit height" at bounding box center [44, 65] width 55 height 11
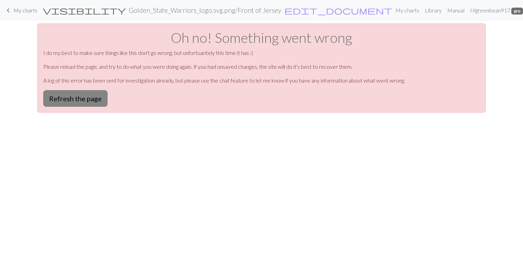
click at [81, 97] on button "Refresh the page" at bounding box center [75, 98] width 64 height 17
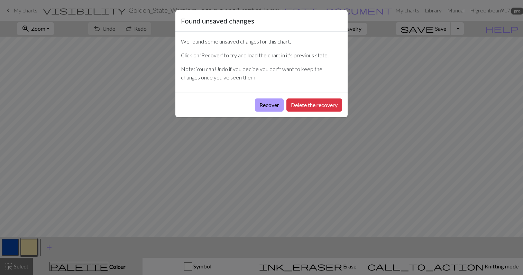
click at [271, 104] on button "Recover" at bounding box center [269, 105] width 29 height 13
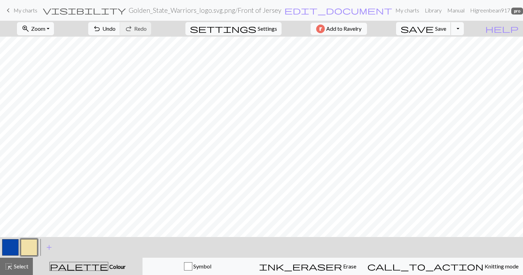
click at [446, 28] on span "Save" at bounding box center [440, 28] width 11 height 7
click at [463, 28] on button "Toggle Dropdown" at bounding box center [456, 28] width 13 height 13
click at [45, 27] on span "Zoom" at bounding box center [38, 28] width 14 height 7
click at [50, 42] on button "Fit all" at bounding box center [44, 43] width 55 height 11
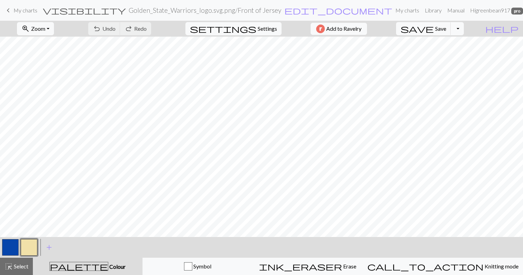
click at [5, 246] on button "button" at bounding box center [10, 247] width 17 height 17
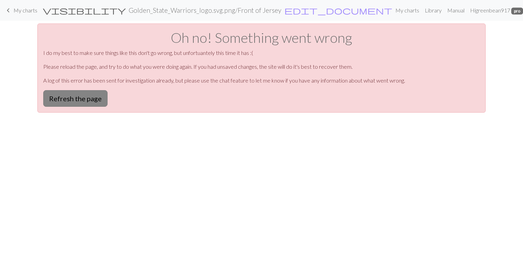
click at [91, 103] on button "Refresh the page" at bounding box center [75, 98] width 64 height 17
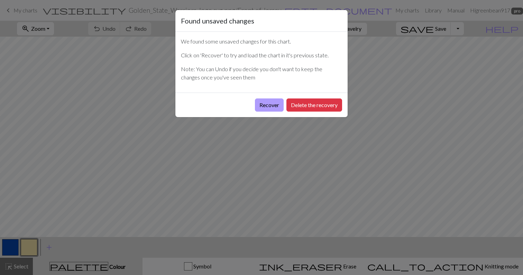
click at [263, 104] on button "Recover" at bounding box center [269, 105] width 29 height 13
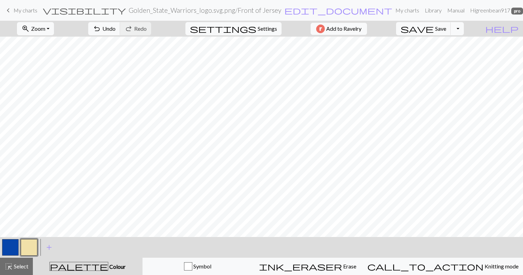
scroll to position [19, 0]
click at [433, 32] on span "save" at bounding box center [416, 29] width 33 height 10
click at [452, 27] on div "Chart saved" at bounding box center [261, 13] width 523 height 27
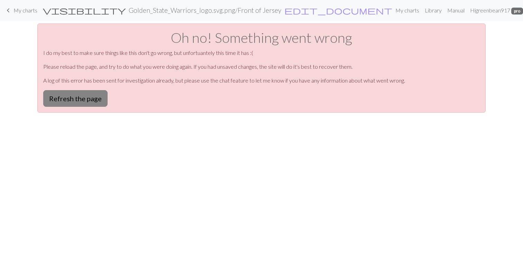
click at [99, 100] on button "Refresh the page" at bounding box center [75, 98] width 64 height 17
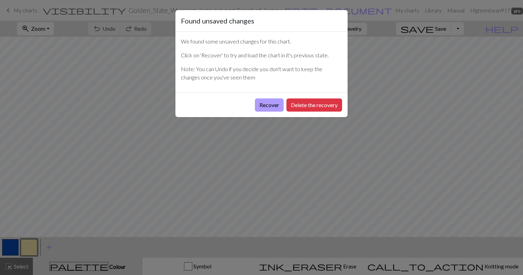
click at [274, 102] on button "Recover" at bounding box center [269, 105] width 29 height 13
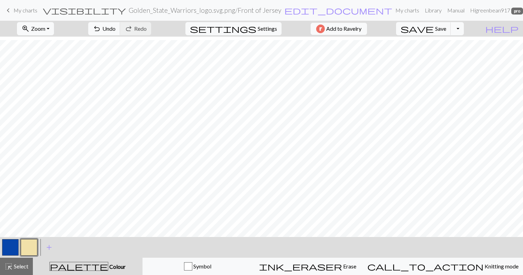
scroll to position [91, 0]
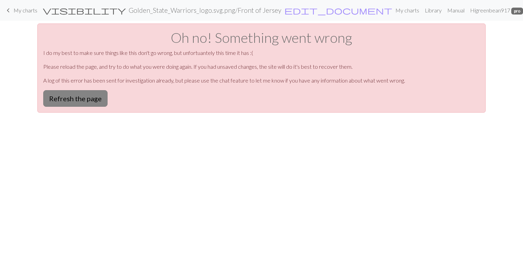
click at [65, 104] on button "Refresh the page" at bounding box center [75, 98] width 64 height 17
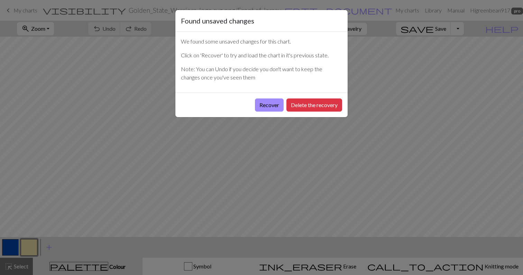
click at [52, 29] on div "Found unsaved changes We found some unsaved changes for this chart. Click on 'R…" at bounding box center [261, 137] width 523 height 275
click at [274, 106] on button "Recover" at bounding box center [269, 105] width 29 height 13
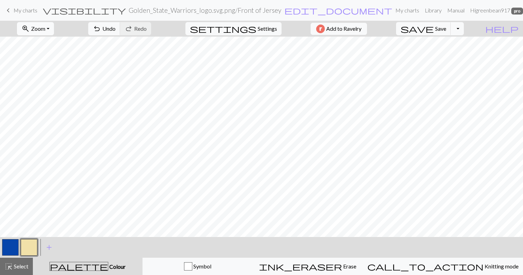
click at [41, 27] on button "zoom_in Zoom Zoom" at bounding box center [35, 28] width 37 height 13
click at [48, 38] on div "Fit all Fit width Fit height 50% 100% 150% 200%" at bounding box center [44, 80] width 55 height 90
click at [45, 22] on button "zoom_in Zoom Zoom" at bounding box center [35, 28] width 37 height 13
click at [47, 40] on button "Fit all" at bounding box center [44, 43] width 55 height 11
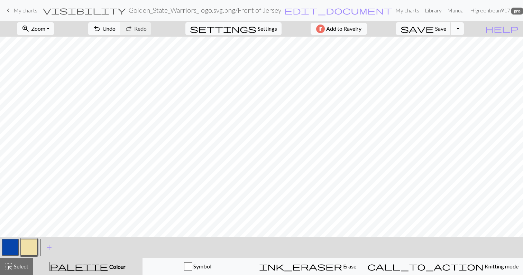
click at [238, 11] on h2 "Golden_State_Warriors_logo.svg.png / Front of [GEOGRAPHIC_DATA]" at bounding box center [205, 10] width 152 height 8
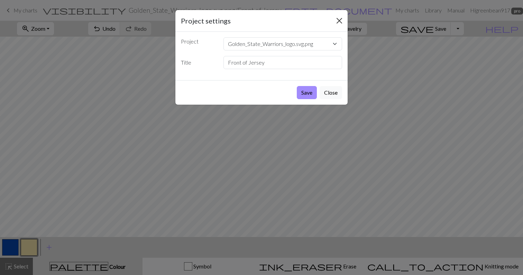
click at [336, 17] on button "Close" at bounding box center [339, 20] width 11 height 11
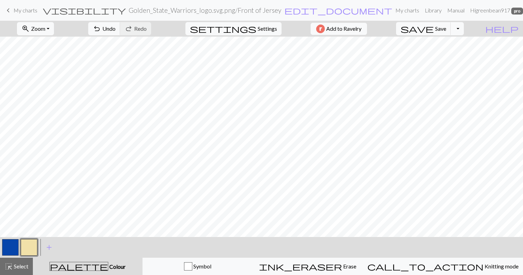
click at [29, 13] on span "My charts" at bounding box center [25, 10] width 24 height 7
click at [451, 33] on button "save Save Save" at bounding box center [423, 28] width 55 height 13
click at [32, 12] on div "Chart saved Chart saved" at bounding box center [261, 27] width 523 height 55
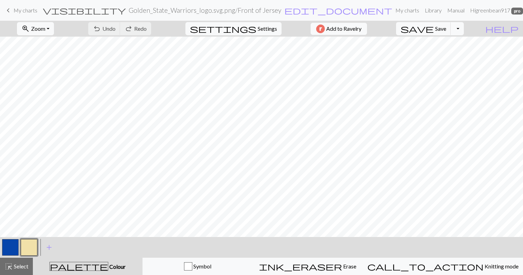
click at [10, 9] on span "keyboard_arrow_left" at bounding box center [8, 11] width 8 height 10
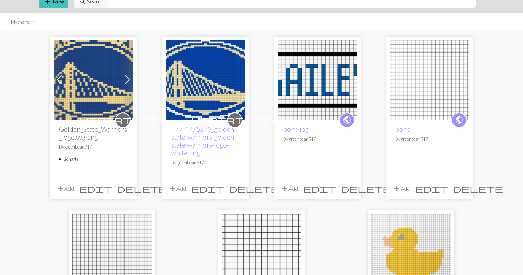
scroll to position [31, 0]
click at [98, 83] on img at bounding box center [93, 79] width 79 height 79
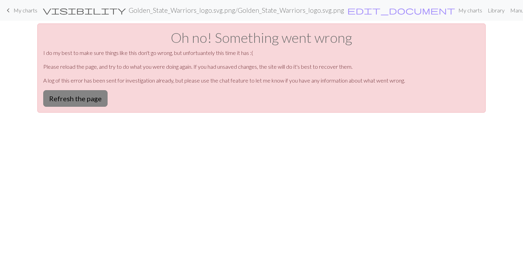
click at [79, 101] on button "Refresh the page" at bounding box center [75, 98] width 64 height 17
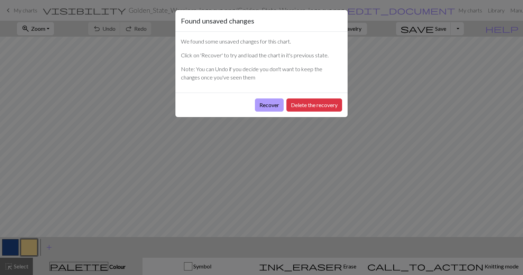
click at [267, 107] on button "Recover" at bounding box center [269, 105] width 29 height 13
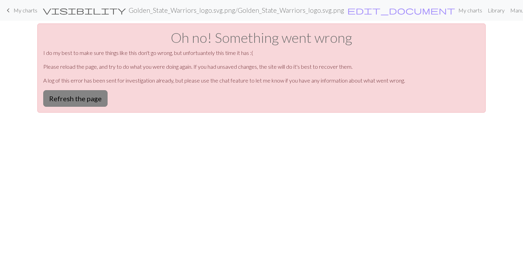
click at [75, 102] on button "Refresh the page" at bounding box center [75, 98] width 64 height 17
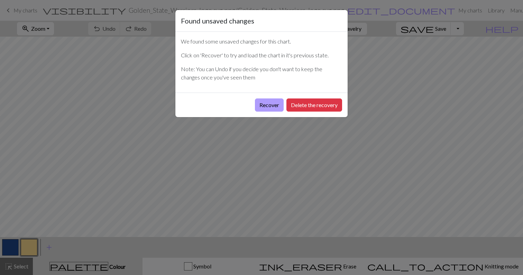
click at [262, 106] on button "Recover" at bounding box center [269, 105] width 29 height 13
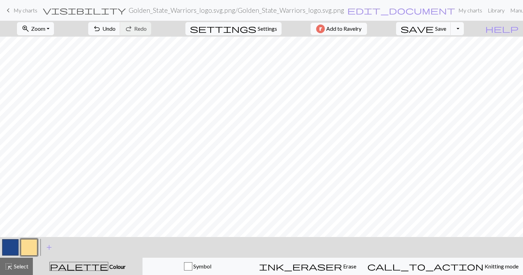
click at [24, 12] on span "My charts" at bounding box center [25, 10] width 24 height 7
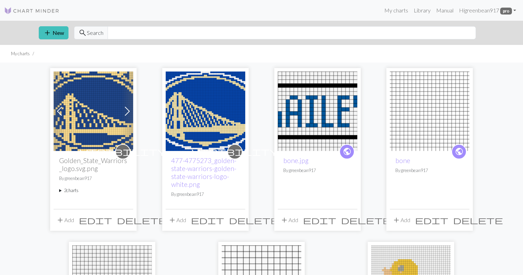
click at [105, 132] on img at bounding box center [93, 111] width 79 height 79
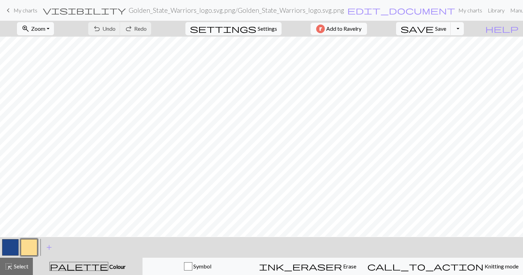
scroll to position [20, 0]
click at [27, 12] on span "My charts" at bounding box center [25, 10] width 24 height 7
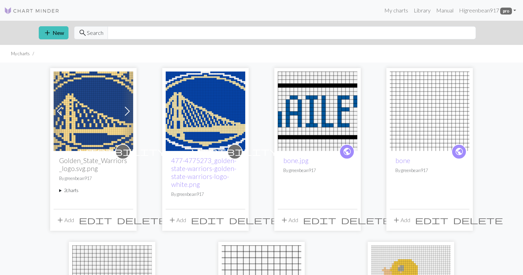
click at [197, 122] on img at bounding box center [205, 111] width 79 height 79
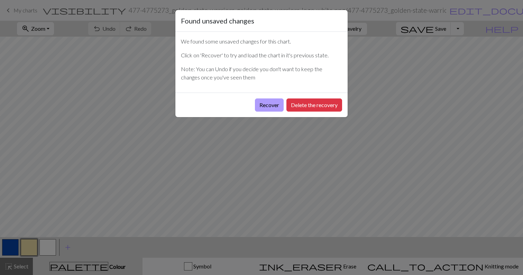
click at [275, 105] on button "Recover" at bounding box center [269, 105] width 29 height 13
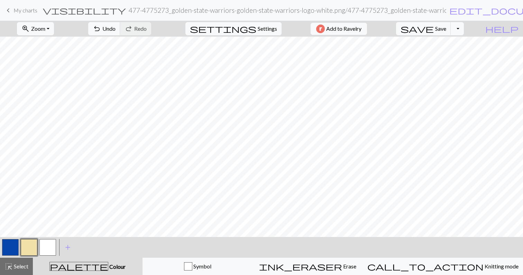
click at [21, 11] on span "My charts" at bounding box center [25, 10] width 24 height 7
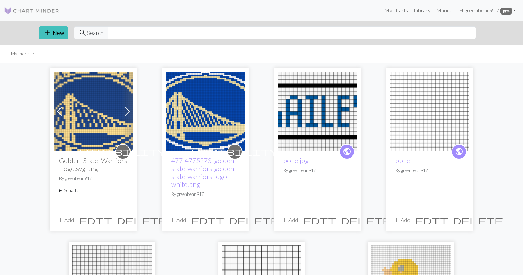
click at [86, 114] on img at bounding box center [93, 111] width 79 height 79
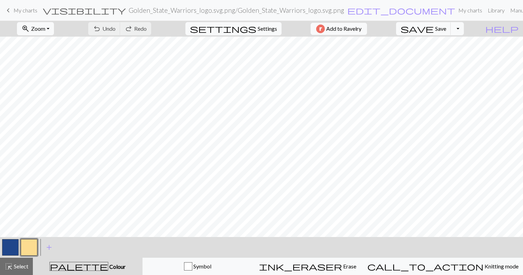
click at [21, 11] on span "My charts" at bounding box center [25, 10] width 24 height 7
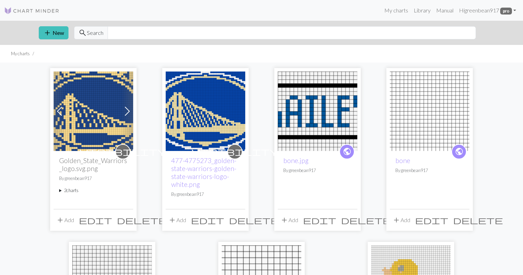
click at [68, 192] on summary "2 charts" at bounding box center [93, 190] width 68 height 7
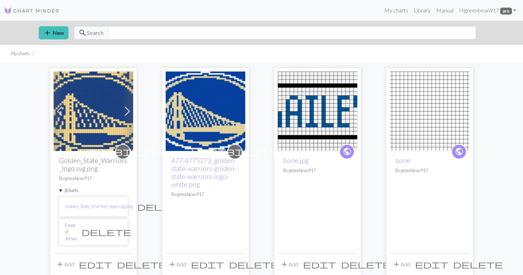
click at [77, 229] on link "Front of Jersey" at bounding box center [71, 232] width 12 height 20
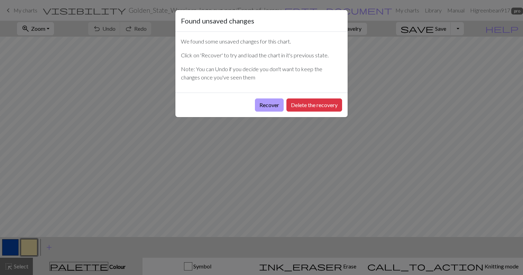
click at [272, 106] on button "Recover" at bounding box center [269, 105] width 29 height 13
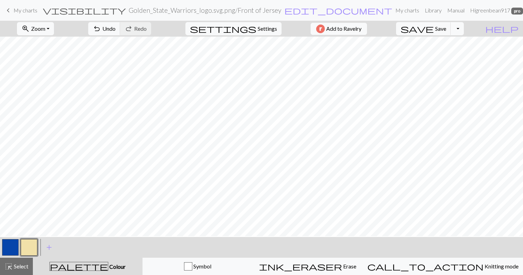
scroll to position [76, 0]
click at [463, 28] on button "Toggle Dropdown" at bounding box center [456, 28] width 13 height 13
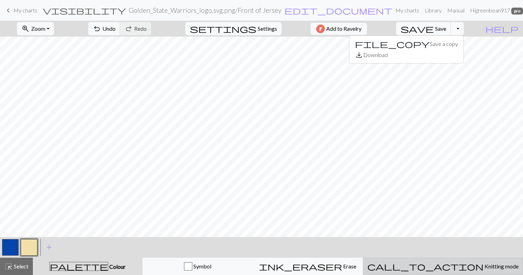
click at [483, 266] on span "Knitting mode" at bounding box center [500, 266] width 35 height 7
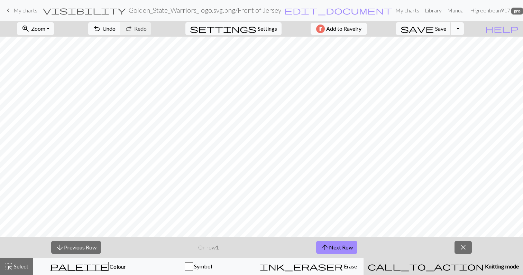
click at [24, 13] on span "My charts" at bounding box center [25, 10] width 24 height 7
click at [446, 28] on span "Save" at bounding box center [440, 28] width 11 height 7
click at [204, 30] on div "Chart saved Chart saved" at bounding box center [261, 27] width 523 height 55
click at [252, 31] on div "Chart saved" at bounding box center [261, 39] width 40 height 20
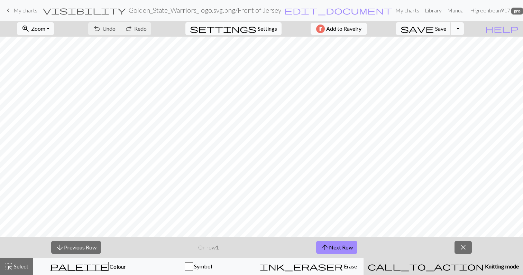
click at [257, 27] on span "Settings" at bounding box center [266, 29] width 19 height 8
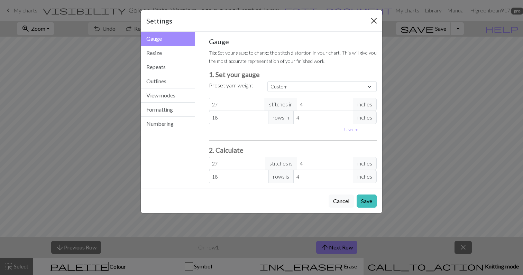
click at [371, 20] on button "Close" at bounding box center [373, 20] width 11 height 11
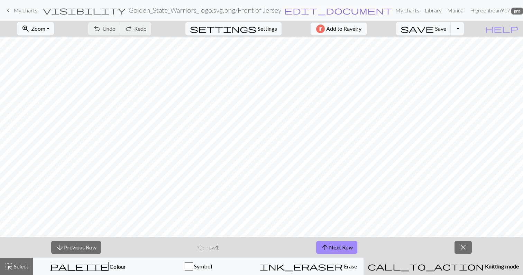
click at [291, 8] on span "edit_document" at bounding box center [338, 11] width 108 height 10
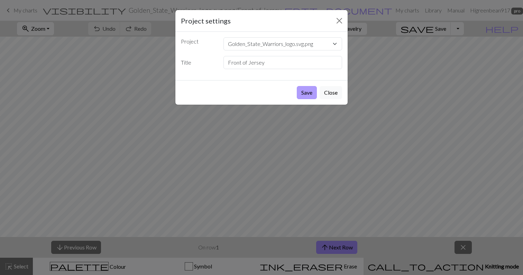
click at [302, 93] on button "Save" at bounding box center [307, 92] width 20 height 13
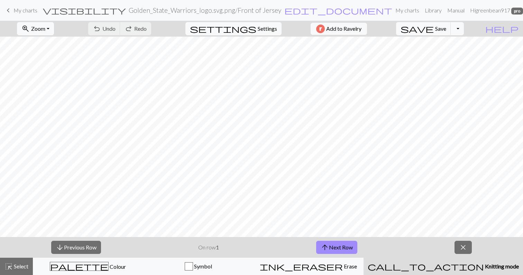
click at [29, 10] on span "My charts" at bounding box center [25, 10] width 24 height 7
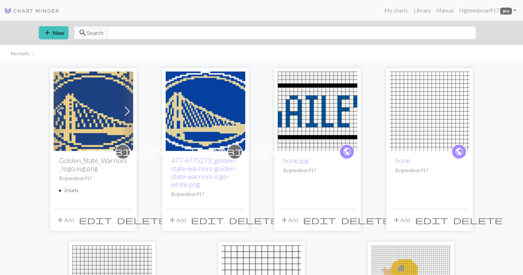
click at [125, 113] on span at bounding box center [127, 111] width 11 height 11
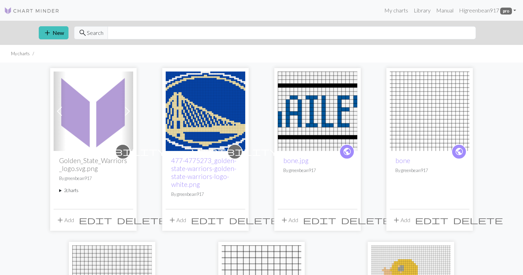
click at [109, 220] on span "edit" at bounding box center [95, 220] width 33 height 10
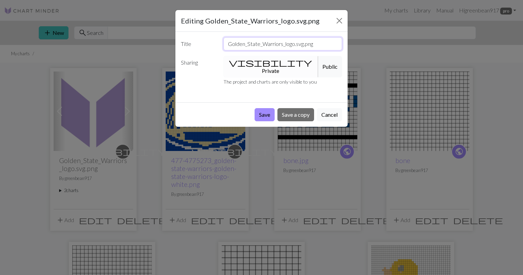
click at [270, 43] on input "Golden_State_Warriors_logo.svg.png" at bounding box center [282, 43] width 119 height 13
drag, startPoint x: 285, startPoint y: 44, endPoint x: 324, endPoint y: 45, distance: 39.1
click at [324, 45] on input "Golden_State_Warriors_logo.svg.png" at bounding box center [282, 43] width 119 height 13
type input "Golden_State_Warriors_Jersey"
click at [267, 110] on button "Save" at bounding box center [264, 114] width 20 height 13
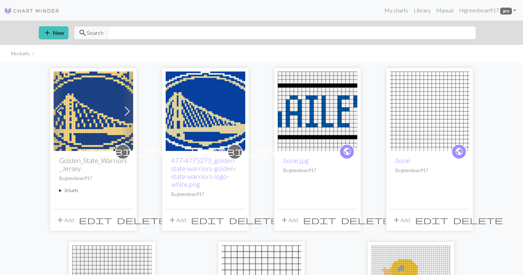
click at [125, 113] on span at bounding box center [127, 111] width 11 height 11
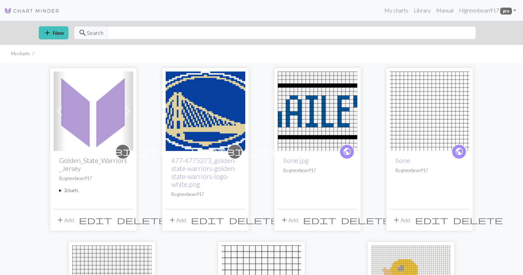
click at [112, 222] on span "edit" at bounding box center [95, 220] width 33 height 10
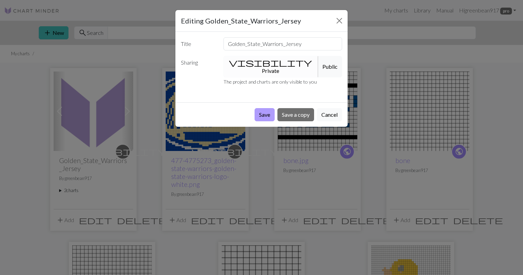
click at [265, 108] on button "Save" at bounding box center [264, 114] width 20 height 13
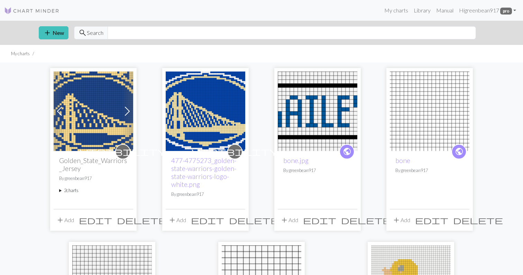
click at [91, 161] on h2 "Golden_State_Warriors_Jersey" at bounding box center [93, 165] width 68 height 16
click at [94, 126] on img at bounding box center [93, 111] width 79 height 79
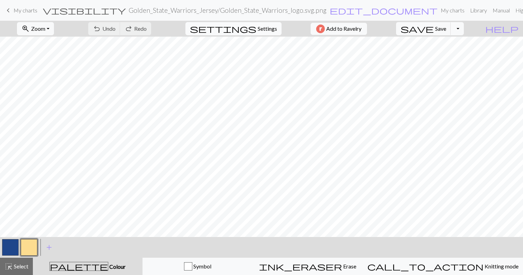
click at [257, 27] on span "Settings" at bounding box center [266, 29] width 19 height 8
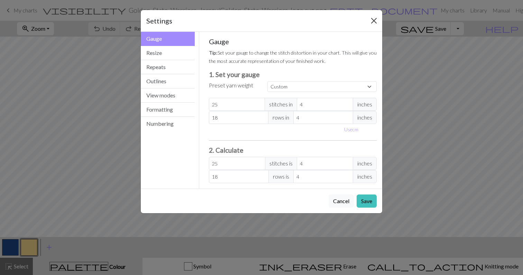
click at [372, 21] on button "Close" at bounding box center [373, 20] width 11 height 11
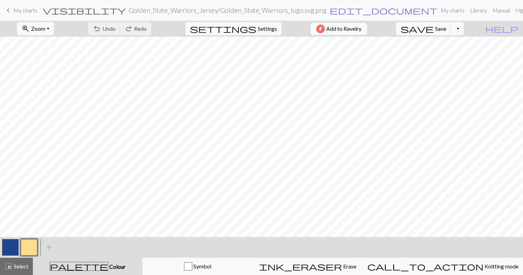
click at [329, 9] on span "edit_document" at bounding box center [383, 11] width 108 height 10
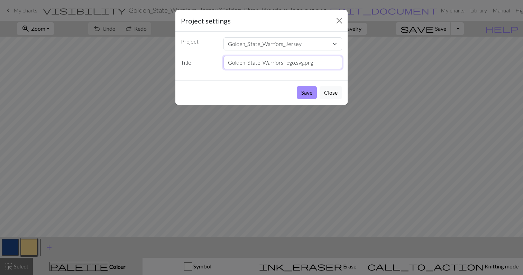
click at [317, 62] on input "Golden_State_Warriors_logo.svg.png" at bounding box center [282, 62] width 119 height 13
click at [336, 24] on button "Close" at bounding box center [339, 20] width 11 height 11
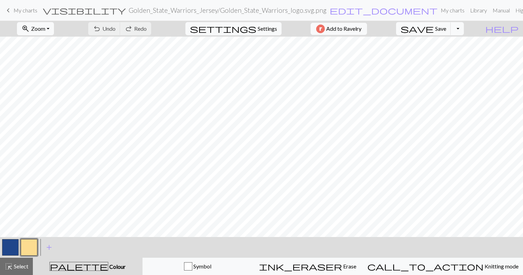
click at [29, 14] on link "keyboard_arrow_left My charts" at bounding box center [20, 10] width 33 height 12
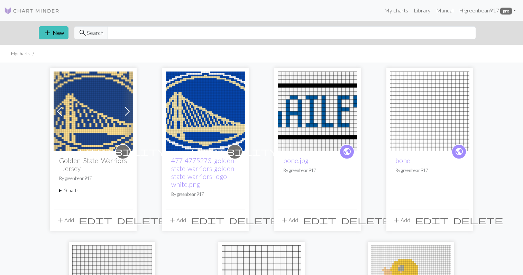
click at [112, 221] on span "edit" at bounding box center [95, 220] width 33 height 10
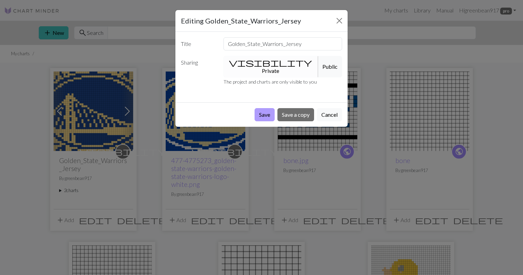
click at [261, 108] on button "Save" at bounding box center [264, 114] width 20 height 13
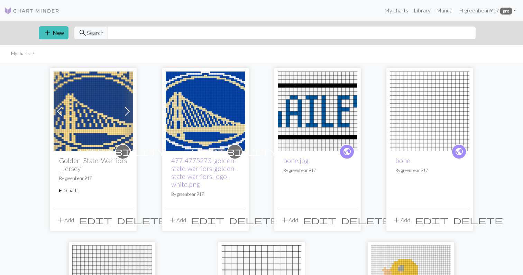
click at [124, 151] on span "visibility" at bounding box center [122, 151] width 86 height 11
click at [60, 190] on summary "2 charts" at bounding box center [93, 190] width 68 height 7
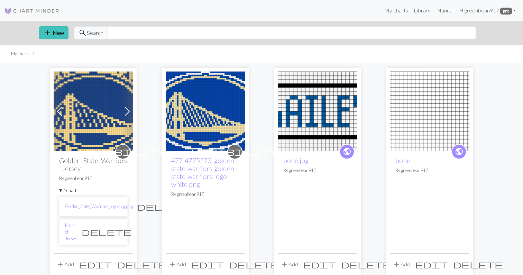
click at [142, 206] on span "delete" at bounding box center [162, 207] width 50 height 10
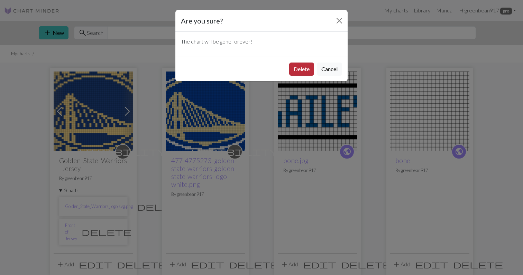
click at [303, 64] on button "Delete" at bounding box center [301, 69] width 25 height 13
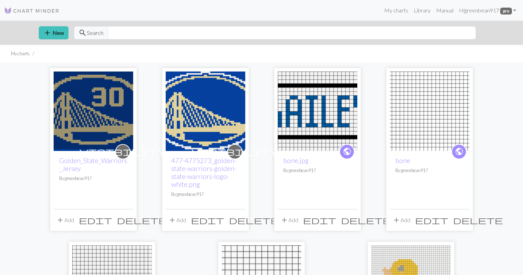
click at [238, 220] on span "delete" at bounding box center [254, 220] width 50 height 10
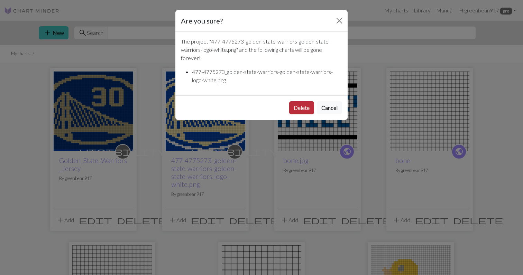
click at [299, 106] on button "Delete" at bounding box center [301, 107] width 25 height 13
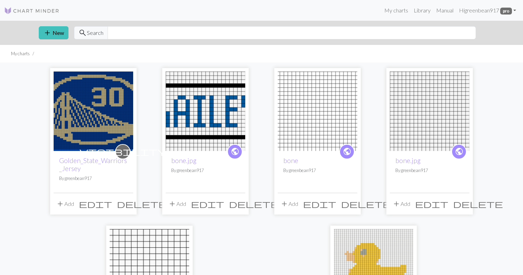
click at [353, 206] on span "delete" at bounding box center [366, 204] width 50 height 10
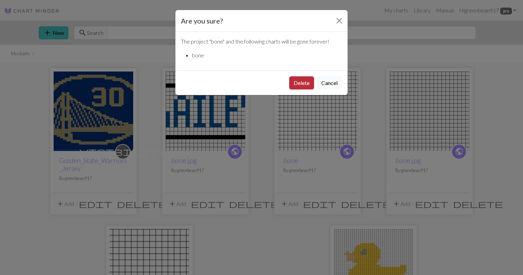
click at [310, 80] on button "Delete" at bounding box center [301, 82] width 25 height 13
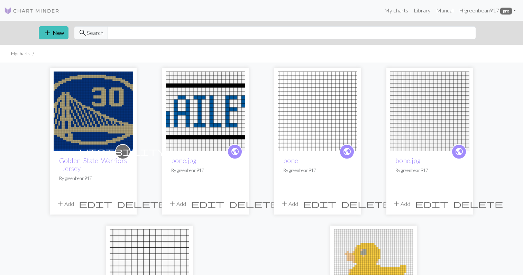
click at [299, 82] on img at bounding box center [317, 111] width 79 height 79
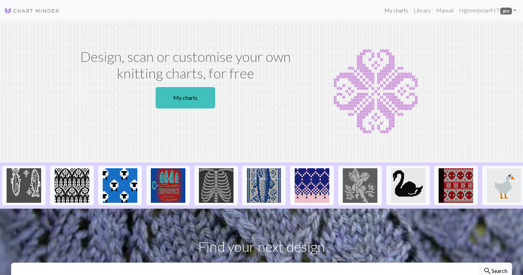
click at [387, 7] on link "My charts" at bounding box center [395, 10] width 29 height 14
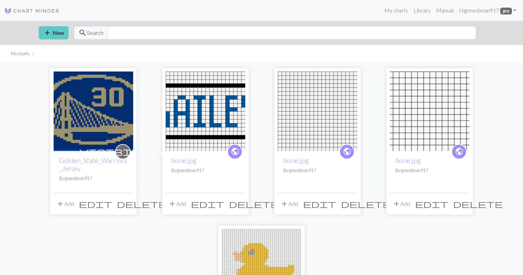
click at [61, 31] on button "add New" at bounding box center [54, 32] width 30 height 13
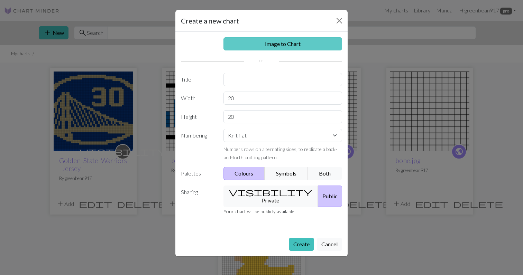
click at [266, 42] on link "Image to Chart" at bounding box center [282, 43] width 119 height 13
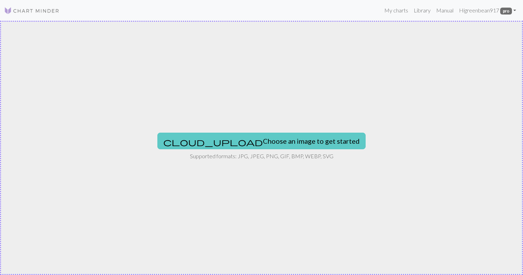
click at [254, 145] on button "cloud_upload Choose an image to get started" at bounding box center [261, 141] width 208 height 17
type input "C:\fakepath\back jersey.png"
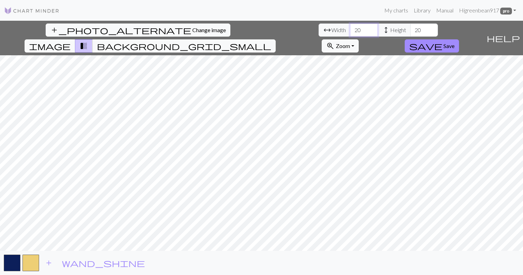
drag, startPoint x: 162, startPoint y: 31, endPoint x: 154, endPoint y: 31, distance: 7.9
click at [350, 31] on input "20" at bounding box center [364, 30] width 28 height 13
type input "70"
type input "40"
click at [454, 43] on span "Save" at bounding box center [448, 46] width 11 height 7
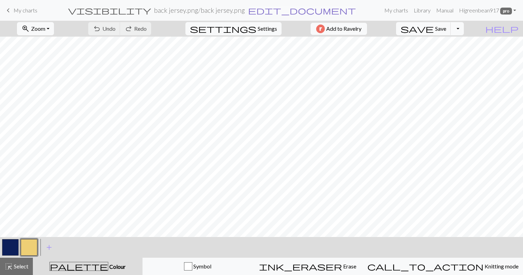
click at [260, 13] on span "edit_document" at bounding box center [302, 11] width 108 height 10
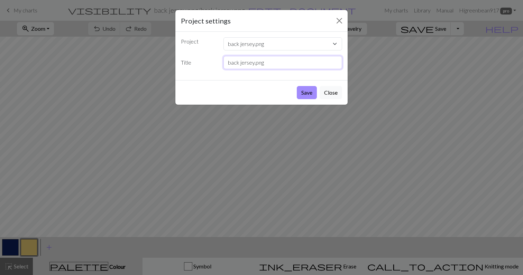
click at [255, 63] on input "back jersey.png" at bounding box center [282, 62] width 119 height 13
drag, startPoint x: 267, startPoint y: 64, endPoint x: 254, endPoint y: 63, distance: 12.4
click at [254, 63] on input "back jersey.png" at bounding box center [282, 62] width 119 height 13
type input "back jersey"
click at [307, 90] on button "Save" at bounding box center [307, 92] width 20 height 13
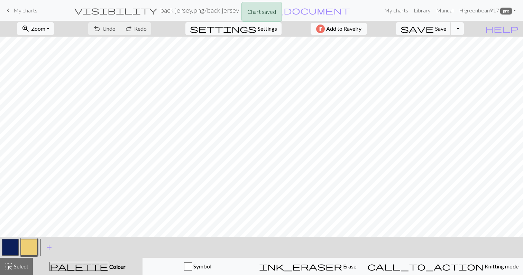
click at [26, 9] on div "Chart saved" at bounding box center [261, 13] width 523 height 27
click at [10, 10] on span "keyboard_arrow_left" at bounding box center [8, 11] width 8 height 10
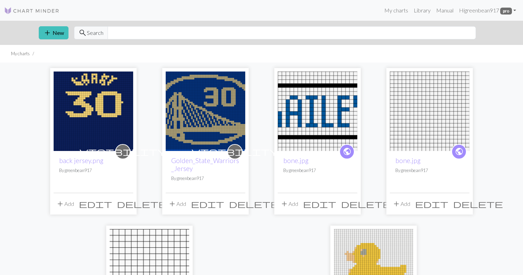
click at [207, 142] on img at bounding box center [205, 111] width 79 height 79
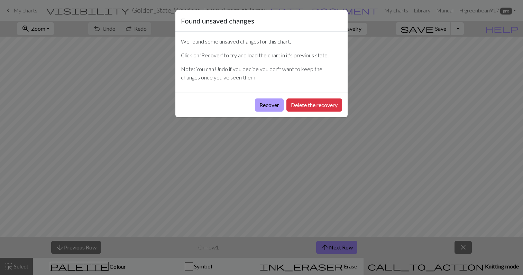
click at [267, 107] on button "Recover" at bounding box center [269, 105] width 29 height 13
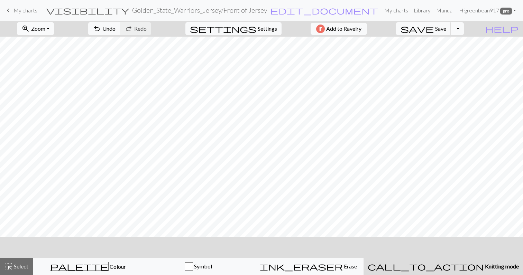
click at [43, 30] on span "Zoom" at bounding box center [38, 28] width 14 height 7
click at [48, 43] on button "Fit all" at bounding box center [44, 43] width 55 height 11
click at [20, 8] on span "My charts" at bounding box center [25, 10] width 24 height 7
click at [448, 31] on button "save Save Save" at bounding box center [423, 28] width 55 height 13
click at [23, 9] on div "Chart saved" at bounding box center [261, 13] width 523 height 27
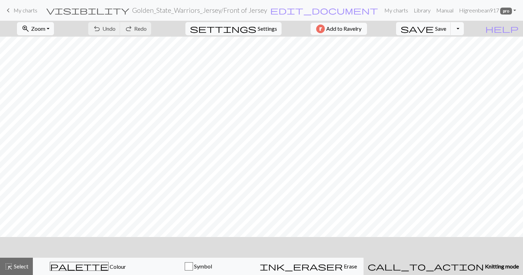
click at [8, 11] on span "keyboard_arrow_left" at bounding box center [8, 11] width 8 height 10
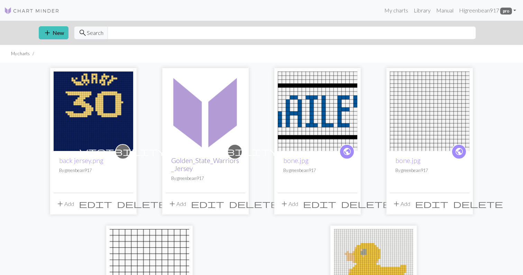
click at [200, 161] on link "Golden_State_Warriors_Jersey" at bounding box center [205, 165] width 68 height 16
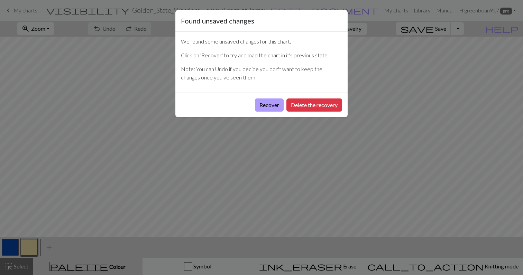
click at [272, 104] on button "Recover" at bounding box center [269, 105] width 29 height 13
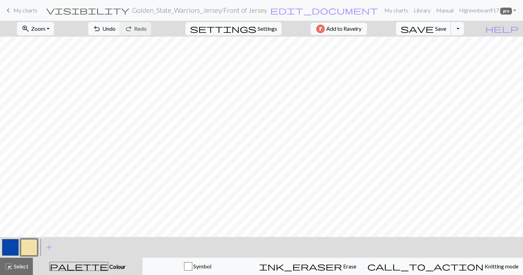
click at [446, 30] on span "Save" at bounding box center [440, 28] width 11 height 7
click at [24, 12] on div "Chart saved" at bounding box center [261, 13] width 523 height 27
click at [10, 10] on div "Chart saved" at bounding box center [261, 13] width 523 height 27
click at [21, 12] on span "My charts" at bounding box center [25, 10] width 24 height 7
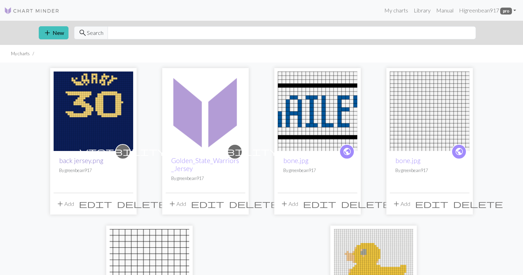
click at [95, 162] on link "back jersey.png" at bounding box center [81, 161] width 44 height 8
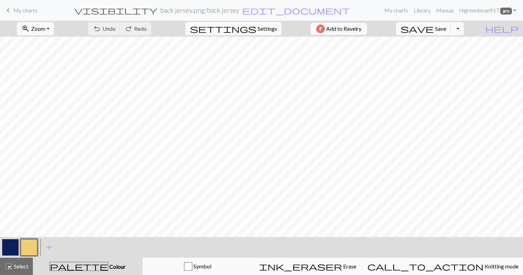
click at [271, 30] on span "Settings" at bounding box center [266, 29] width 19 height 8
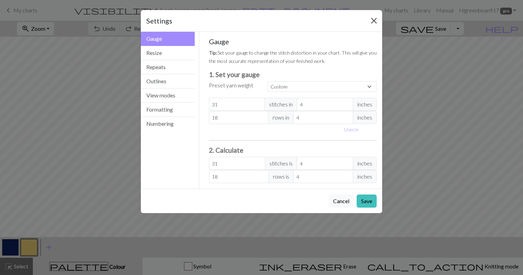
click at [374, 19] on button "Close" at bounding box center [373, 20] width 11 height 11
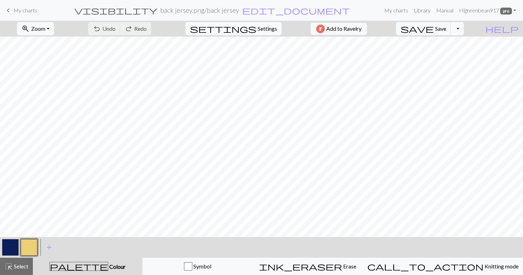
click at [250, 28] on span "settings" at bounding box center [223, 29] width 66 height 10
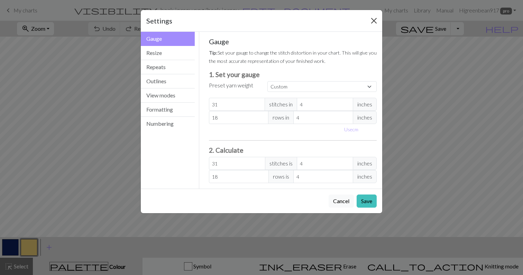
click at [374, 20] on button "Close" at bounding box center [373, 20] width 11 height 11
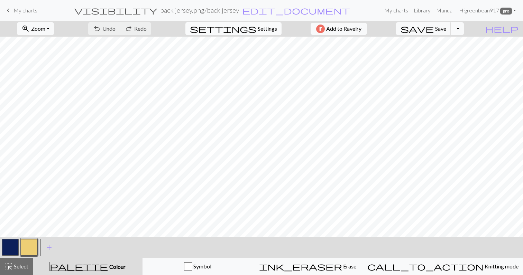
click at [265, 28] on span "Settings" at bounding box center [266, 29] width 19 height 8
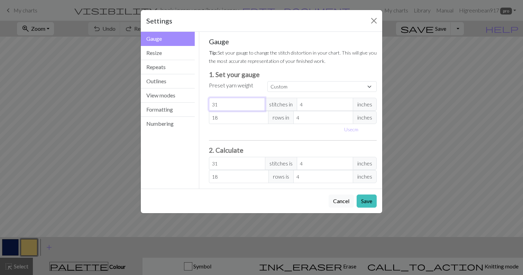
drag, startPoint x: 232, startPoint y: 107, endPoint x: 212, endPoint y: 107, distance: 20.0
click at [212, 107] on input "31" at bounding box center [237, 104] width 56 height 13
type input "1"
type input "14"
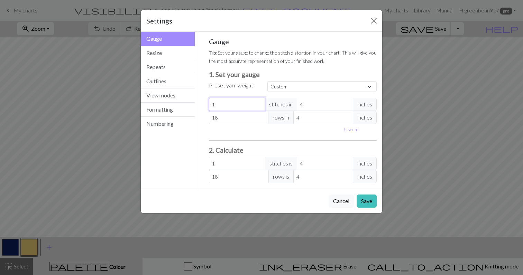
type input "14"
click at [220, 118] on input "18" at bounding box center [239, 117] width 60 height 13
type input "1"
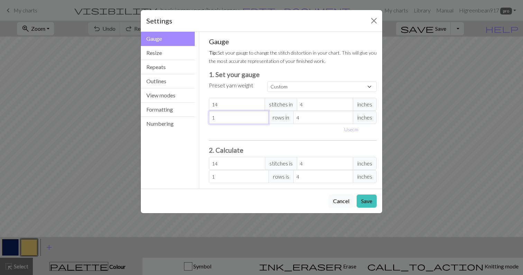
type input "19"
click at [364, 200] on button "Save" at bounding box center [366, 201] width 20 height 13
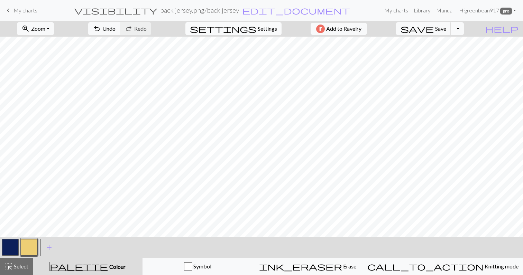
click at [268, 25] on span "Settings" at bounding box center [266, 29] width 19 height 8
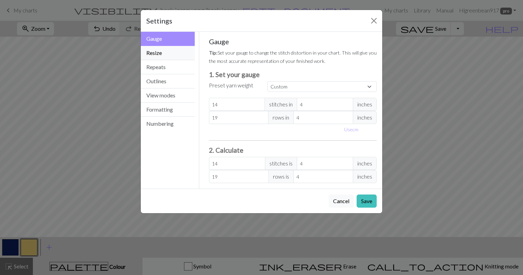
click at [181, 53] on button "Resize" at bounding box center [168, 53] width 54 height 14
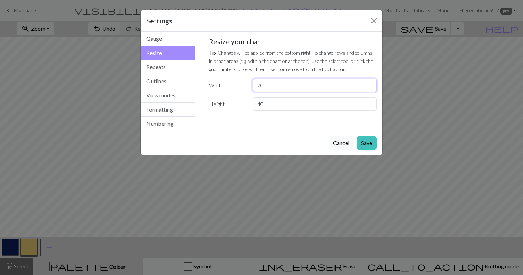
drag, startPoint x: 266, startPoint y: 85, endPoint x: 254, endPoint y: 85, distance: 12.1
click at [254, 86] on input "70" at bounding box center [315, 85] width 124 height 13
type input "90"
drag, startPoint x: 266, startPoint y: 105, endPoint x: 256, endPoint y: 105, distance: 10.0
click at [256, 105] on input "40" at bounding box center [315, 103] width 124 height 13
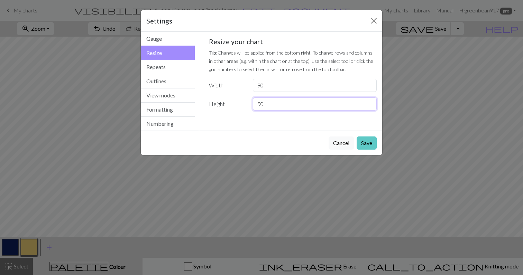
type input "50"
click at [371, 139] on button "Save" at bounding box center [366, 143] width 20 height 13
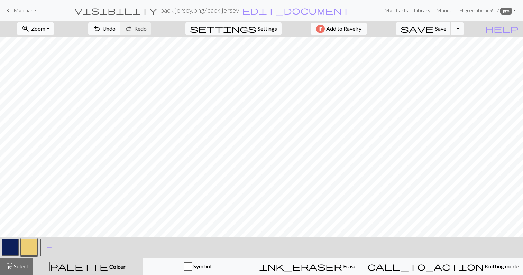
click at [45, 31] on span "Zoom" at bounding box center [38, 28] width 14 height 7
click at [54, 44] on button "Fit all" at bounding box center [44, 43] width 55 height 11
click at [25, 14] on link "keyboard_arrow_left My charts" at bounding box center [20, 10] width 33 height 12
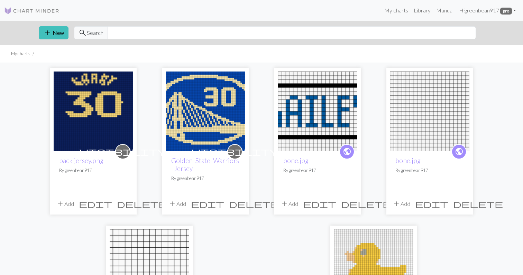
click at [127, 204] on span "delete" at bounding box center [142, 204] width 50 height 10
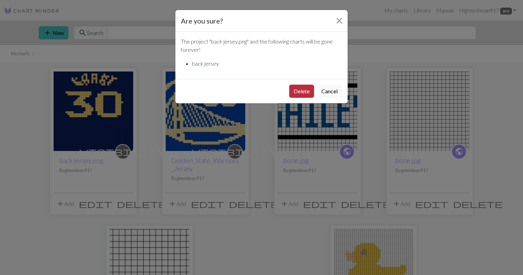
click at [304, 89] on button "Delete" at bounding box center [301, 91] width 25 height 13
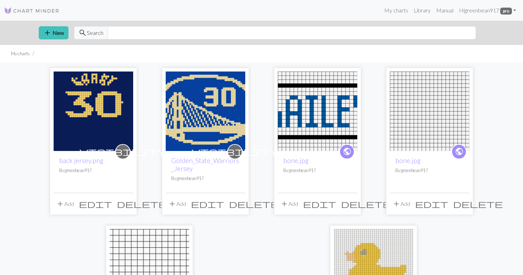
click at [126, 206] on span "delete" at bounding box center [142, 204] width 50 height 10
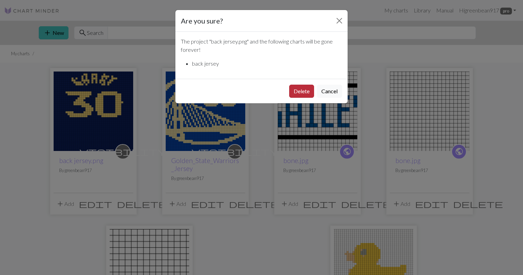
click at [304, 91] on button "Delete" at bounding box center [301, 91] width 25 height 13
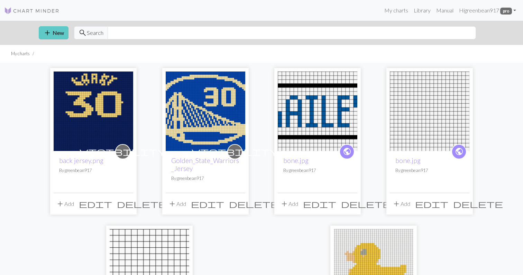
click at [54, 36] on button "add New" at bounding box center [54, 32] width 30 height 13
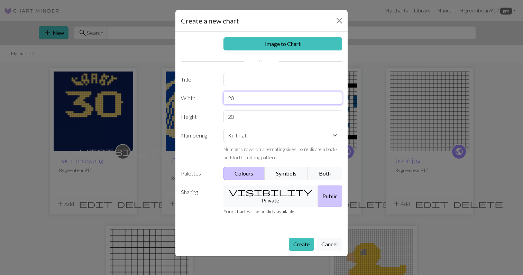
drag, startPoint x: 237, startPoint y: 97, endPoint x: 228, endPoint y: 97, distance: 9.0
click at [228, 97] on input "20" at bounding box center [282, 98] width 119 height 13
type input "90"
type input "50"
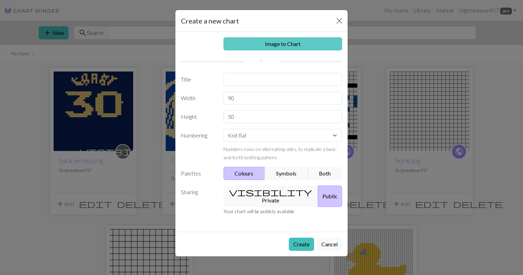
click at [283, 43] on link "Image to Chart" at bounding box center [282, 43] width 119 height 13
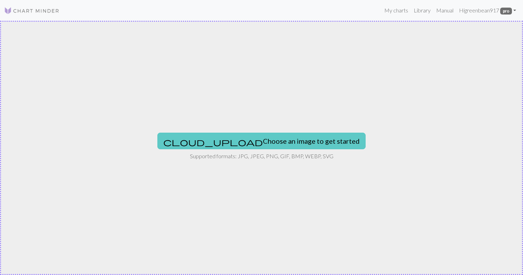
click at [256, 144] on button "cloud_upload Choose an image to get started" at bounding box center [261, 141] width 208 height 17
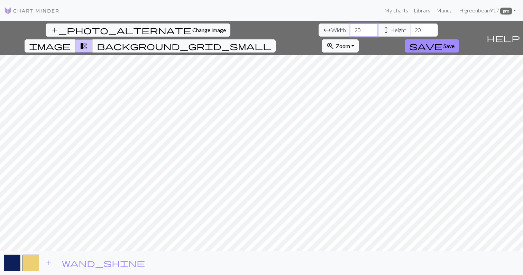
drag, startPoint x: 162, startPoint y: 33, endPoint x: 154, endPoint y: 33, distance: 8.3
click at [350, 33] on input "20" at bounding box center [364, 30] width 28 height 13
type input "2"
type input "90"
type input "4"
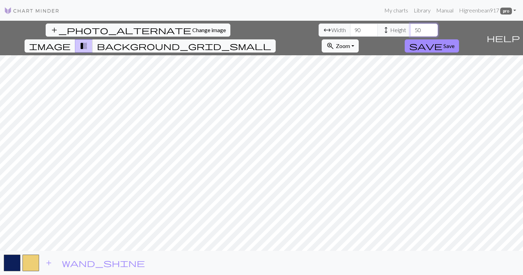
type input "50"
click at [271, 41] on span "background_grid_small" at bounding box center [184, 46] width 174 height 10
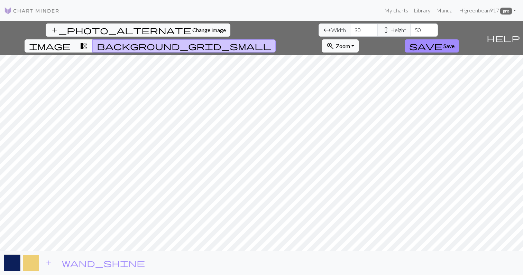
click at [29, 263] on button "button" at bounding box center [30, 263] width 17 height 17
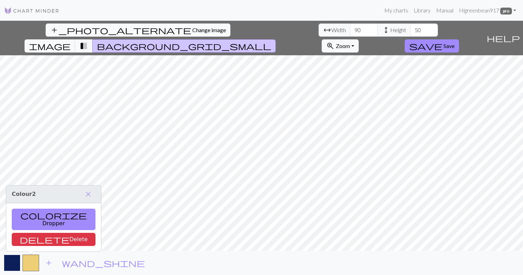
click at [16, 263] on button "button" at bounding box center [12, 263] width 17 height 17
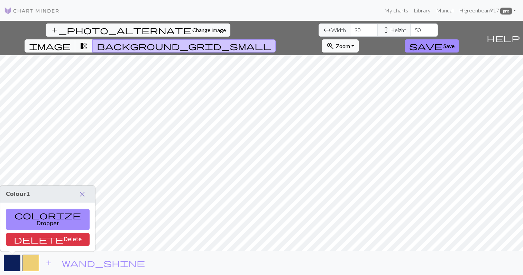
click at [78, 199] on span "close" at bounding box center [82, 194] width 8 height 10
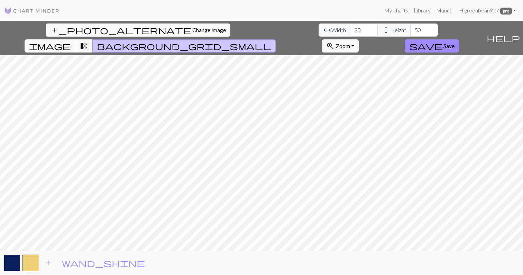
click at [16, 261] on button "button" at bounding box center [12, 263] width 17 height 17
click at [442, 41] on span "save" at bounding box center [425, 46] width 33 height 10
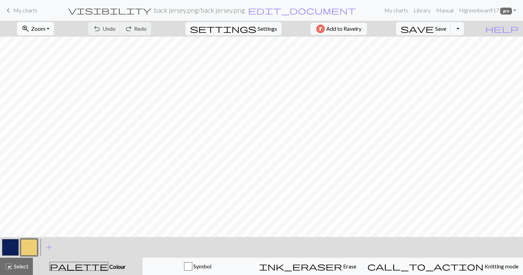
click at [54, 29] on button "zoom_in Zoom Zoom" at bounding box center [35, 28] width 37 height 13
click at [57, 42] on button "Fit all" at bounding box center [44, 43] width 55 height 11
click at [13, 248] on button "button" at bounding box center [10, 247] width 17 height 17
click at [454, 21] on div "save Save Save Toggle Dropdown file_copy Save a copy save_alt Download" at bounding box center [430, 29] width 78 height 16
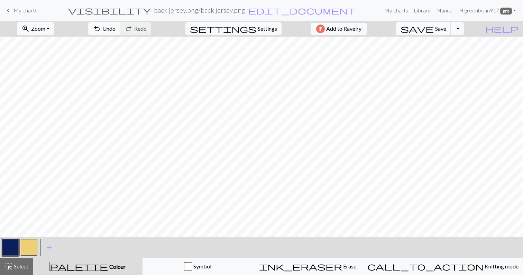
click at [446, 29] on span "Save" at bounding box center [440, 28] width 11 height 7
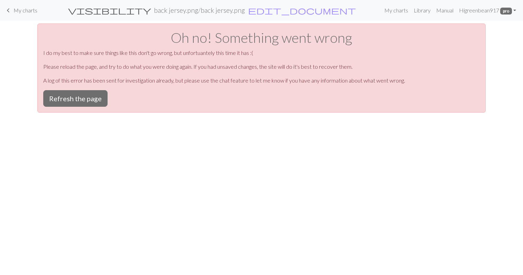
scroll to position [0, 0]
click at [79, 95] on button "Refresh the page" at bounding box center [75, 98] width 64 height 17
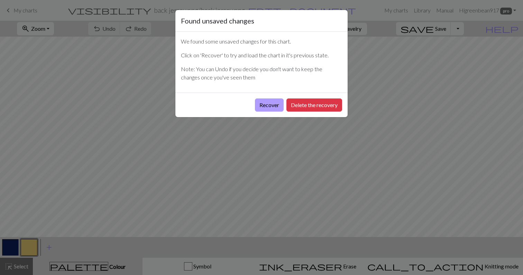
click at [273, 104] on button "Recover" at bounding box center [269, 105] width 29 height 13
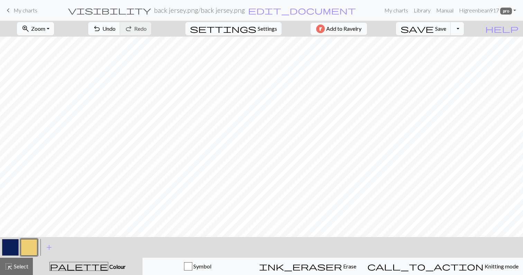
click at [30, 25] on span "zoom_in" at bounding box center [25, 29] width 8 height 10
click at [47, 43] on button "Fit all" at bounding box center [44, 43] width 55 height 11
click at [10, 246] on button "button" at bounding box center [10, 247] width 17 height 17
click at [28, 249] on button "button" at bounding box center [29, 247] width 17 height 17
click at [14, 250] on button "button" at bounding box center [10, 247] width 17 height 17
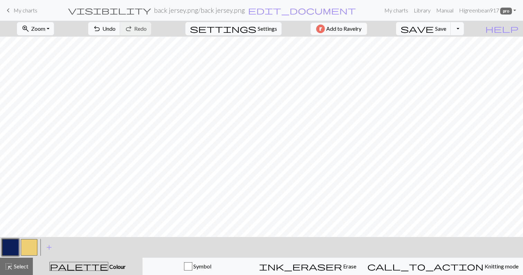
click at [14, 250] on button "button" at bounding box center [10, 247] width 17 height 17
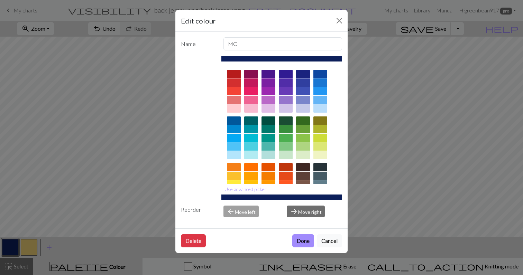
click at [321, 72] on div at bounding box center [320, 74] width 14 height 8
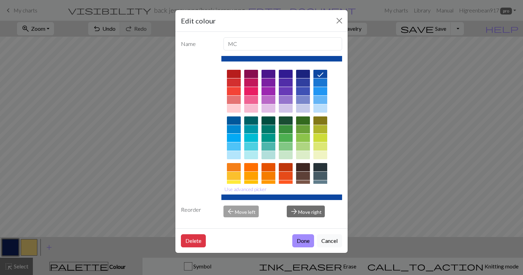
click at [296, 234] on div "Delete Done Cancel" at bounding box center [261, 240] width 172 height 25
click at [297, 241] on button "Done" at bounding box center [303, 240] width 22 height 13
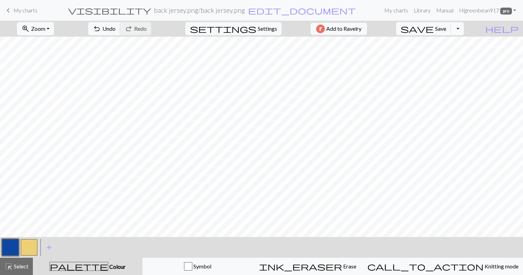
click at [31, 249] on button "button" at bounding box center [29, 247] width 17 height 17
click at [12, 242] on button "button" at bounding box center [10, 247] width 17 height 17
click at [29, 249] on button "button" at bounding box center [29, 247] width 17 height 17
click at [11, 251] on button "button" at bounding box center [10, 247] width 17 height 17
click at [30, 248] on button "button" at bounding box center [29, 247] width 17 height 17
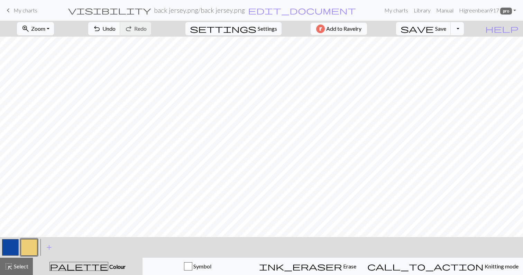
click at [11, 247] on button "button" at bounding box center [10, 247] width 17 height 17
click at [35, 245] on button "button" at bounding box center [29, 247] width 17 height 17
click at [6, 245] on button "button" at bounding box center [10, 247] width 17 height 17
click at [32, 245] on button "button" at bounding box center [29, 247] width 17 height 17
click at [11, 248] on button "button" at bounding box center [10, 247] width 17 height 17
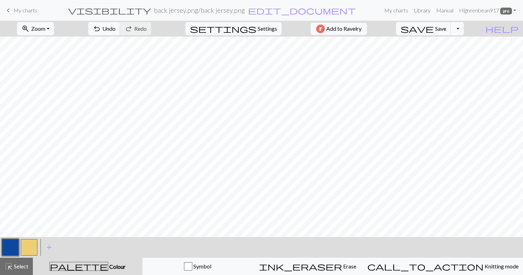
click at [30, 247] on button "button" at bounding box center [29, 247] width 17 height 17
click at [10, 245] on button "button" at bounding box center [10, 247] width 17 height 17
click at [27, 246] on button "button" at bounding box center [29, 247] width 17 height 17
click at [7, 247] on button "button" at bounding box center [10, 247] width 17 height 17
click at [30, 248] on button "button" at bounding box center [29, 247] width 17 height 17
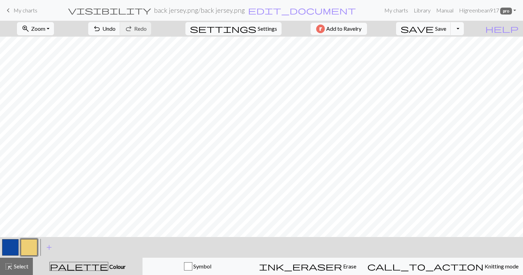
click at [15, 249] on button "button" at bounding box center [10, 247] width 17 height 17
click at [34, 244] on button "button" at bounding box center [29, 247] width 17 height 17
click at [11, 248] on button "button" at bounding box center [10, 247] width 17 height 17
click at [29, 248] on button "button" at bounding box center [29, 247] width 17 height 17
click at [13, 249] on button "button" at bounding box center [10, 247] width 17 height 17
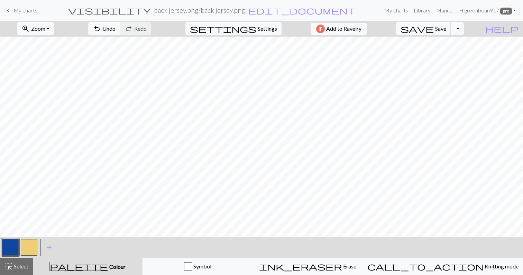
click at [24, 247] on button "button" at bounding box center [29, 247] width 17 height 17
click at [9, 250] on button "button" at bounding box center [10, 247] width 17 height 17
click at [29, 247] on button "button" at bounding box center [29, 247] width 17 height 17
click at [26, 247] on button "button" at bounding box center [29, 247] width 17 height 17
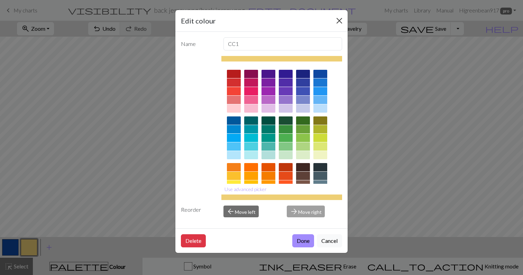
click at [337, 17] on button "Close" at bounding box center [339, 20] width 11 height 11
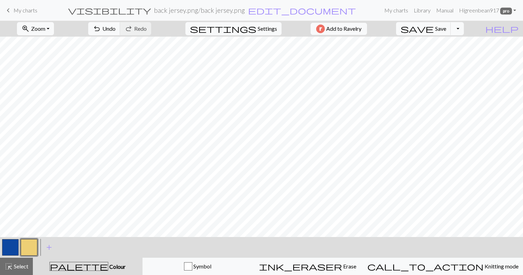
click at [9, 243] on button "button" at bounding box center [10, 247] width 17 height 17
click at [29, 247] on button "button" at bounding box center [29, 247] width 17 height 17
click at [12, 241] on button "button" at bounding box center [10, 247] width 17 height 17
click at [29, 248] on button "button" at bounding box center [29, 247] width 17 height 17
click at [7, 244] on button "button" at bounding box center [10, 247] width 17 height 17
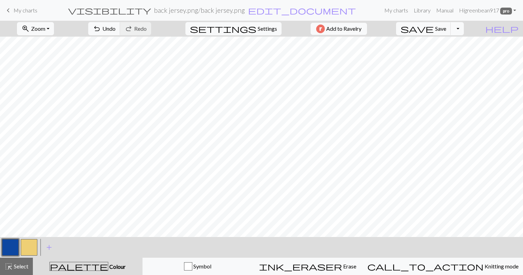
click at [29, 250] on button "button" at bounding box center [29, 247] width 17 height 17
click at [12, 245] on button "button" at bounding box center [10, 247] width 17 height 17
click at [10, 244] on button "button" at bounding box center [10, 247] width 17 height 17
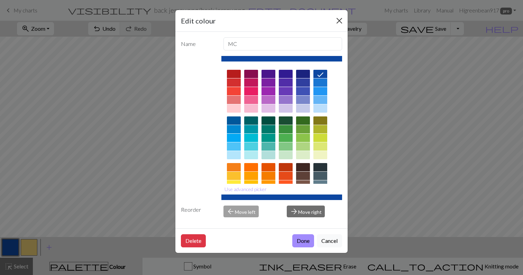
click at [337, 16] on button "Close" at bounding box center [339, 20] width 11 height 11
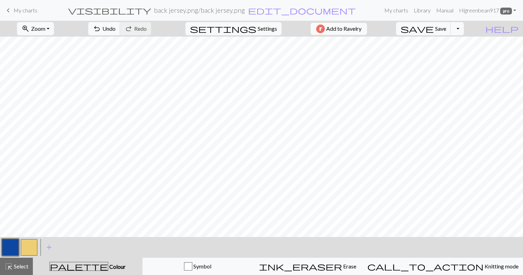
click at [34, 247] on button "button" at bounding box center [29, 247] width 17 height 17
click at [10, 248] on button "button" at bounding box center [10, 247] width 17 height 17
click at [31, 241] on button "button" at bounding box center [29, 247] width 17 height 17
click at [12, 245] on button "button" at bounding box center [10, 247] width 17 height 17
click at [27, 244] on button "button" at bounding box center [29, 247] width 17 height 17
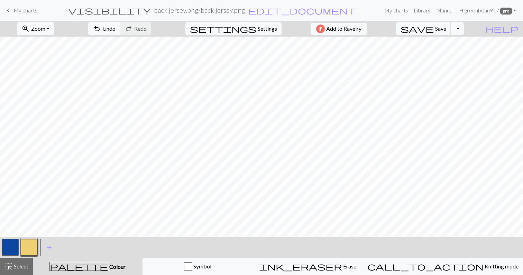
click at [13, 244] on button "button" at bounding box center [10, 247] width 17 height 17
click at [27, 249] on button "button" at bounding box center [29, 247] width 17 height 17
click at [5, 242] on button "button" at bounding box center [10, 247] width 17 height 17
click at [22, 247] on button "button" at bounding box center [29, 247] width 17 height 17
click at [5, 250] on button "button" at bounding box center [10, 247] width 17 height 17
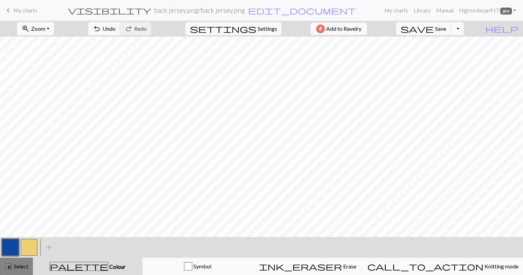
click at [19, 270] on div "highlight_alt Select Select" at bounding box center [16, 266] width 24 height 8
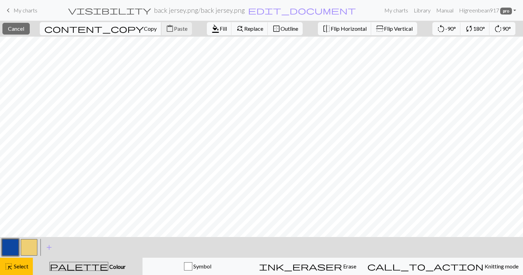
click at [144, 28] on span "Copy" at bounding box center [150, 28] width 13 height 7
click at [174, 31] on span "Paste" at bounding box center [180, 28] width 13 height 7
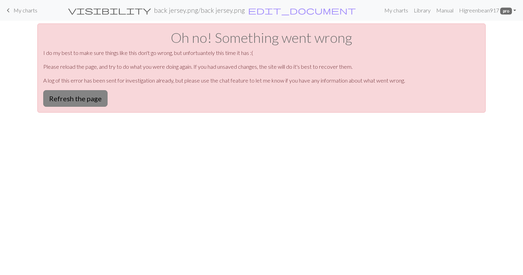
click at [70, 98] on button "Refresh the page" at bounding box center [75, 98] width 64 height 17
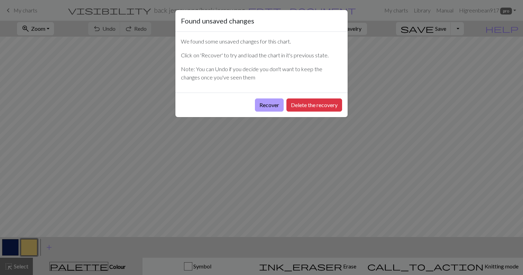
click at [266, 103] on button "Recover" at bounding box center [269, 105] width 29 height 13
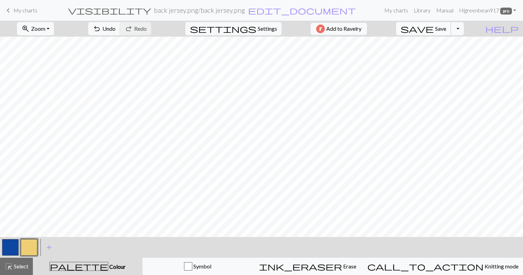
click at [446, 29] on span "Save" at bounding box center [440, 28] width 11 height 7
click at [48, 32] on button "zoom_in Zoom Zoom" at bounding box center [35, 28] width 37 height 13
click at [53, 47] on button "Fit all" at bounding box center [44, 43] width 55 height 11
click at [115, 30] on span "Undo" at bounding box center [108, 28] width 13 height 7
click at [433, 27] on span "save" at bounding box center [416, 29] width 33 height 10
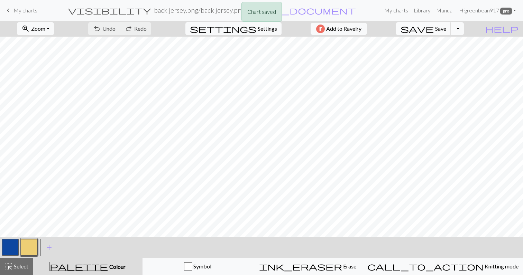
click at [433, 27] on span "save" at bounding box center [416, 29] width 33 height 10
click at [16, 265] on span "Select" at bounding box center [21, 266] width 16 height 7
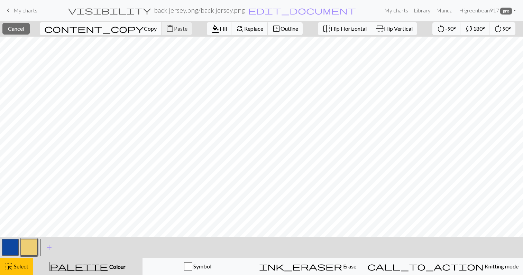
click at [84, 35] on button "content_copy Copy" at bounding box center [101, 28] width 122 height 13
click at [144, 29] on span "Copy" at bounding box center [150, 28] width 13 height 7
click at [161, 34] on button "content_paste Paste" at bounding box center [176, 28] width 31 height 13
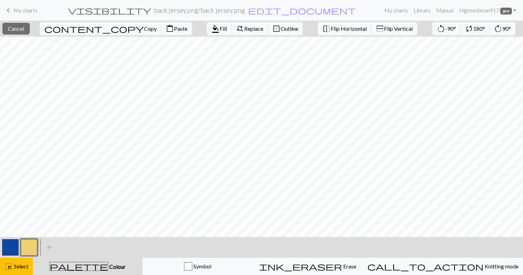
click at [15, 243] on button "button" at bounding box center [10, 247] width 17 height 17
click at [108, 266] on span "Colour" at bounding box center [116, 266] width 17 height 7
click at [108, 265] on span "Colour" at bounding box center [116, 266] width 17 height 7
click at [16, 266] on span "Select" at bounding box center [21, 266] width 16 height 7
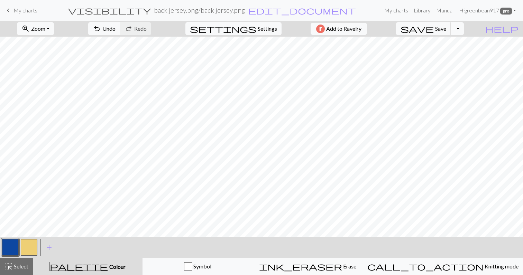
click at [108, 265] on span "Colour" at bounding box center [116, 266] width 17 height 7
click at [451, 32] on button "save Save Save" at bounding box center [423, 28] width 55 height 13
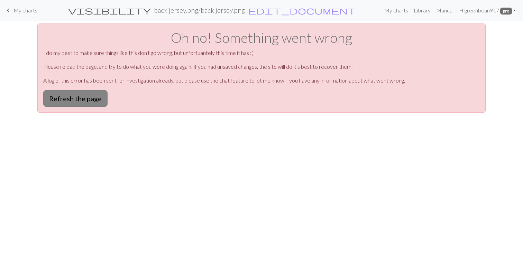
click at [86, 102] on button "Refresh the page" at bounding box center [75, 98] width 64 height 17
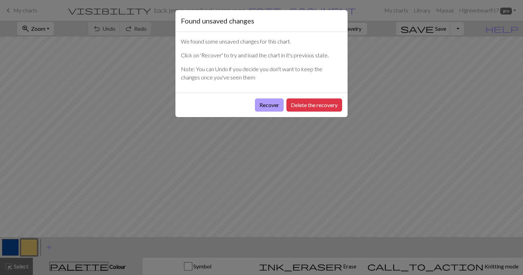
click at [273, 107] on button "Recover" at bounding box center [269, 105] width 29 height 13
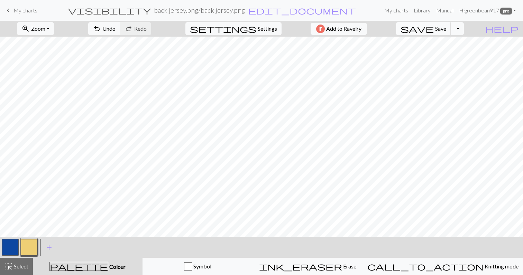
click at [446, 30] on span "Save" at bounding box center [440, 28] width 11 height 7
click at [45, 31] on span "Zoom" at bounding box center [38, 28] width 14 height 7
click at [57, 46] on button "Fit all" at bounding box center [44, 43] width 55 height 11
click at [7, 248] on button "button" at bounding box center [10, 247] width 17 height 17
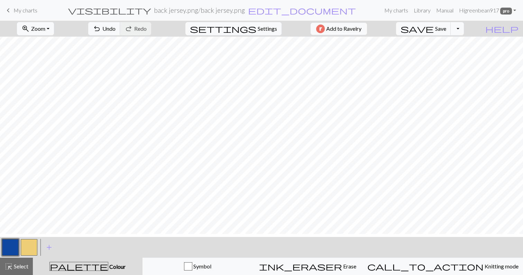
scroll to position [0, 0]
click at [21, 247] on button "button" at bounding box center [29, 247] width 17 height 17
click at [17, 246] on button "button" at bounding box center [10, 247] width 17 height 17
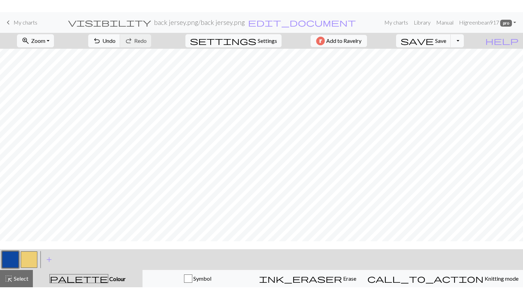
scroll to position [8, 0]
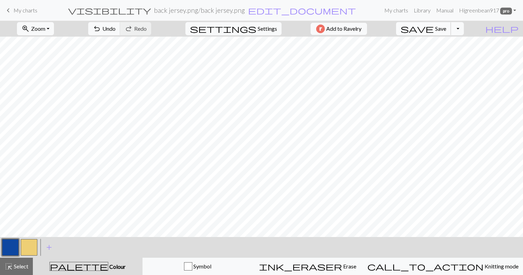
click at [446, 30] on span "Save" at bounding box center [440, 28] width 11 height 7
click at [18, 266] on span "Select" at bounding box center [21, 266] width 16 height 7
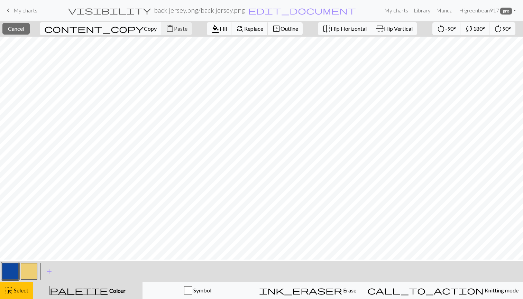
scroll to position [45, 0]
click at [144, 31] on span "Copy" at bounding box center [150, 28] width 13 height 7
click at [174, 27] on span "Paste" at bounding box center [180, 28] width 13 height 7
click at [108, 275] on span "Colour" at bounding box center [116, 290] width 17 height 7
click at [18, 275] on button "highlight_alt Select Select" at bounding box center [16, 290] width 33 height 17
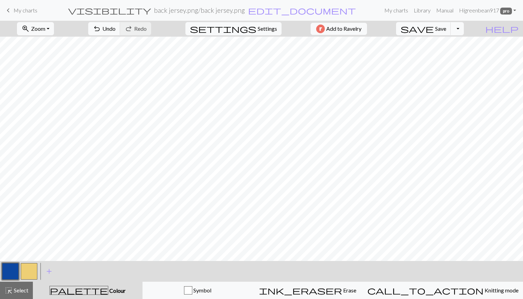
click at [85, 275] on span "palette" at bounding box center [79, 290] width 58 height 10
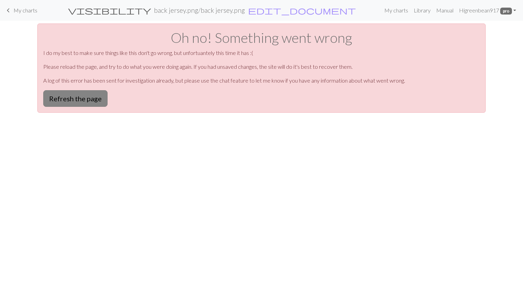
click at [84, 98] on button "Refresh the page" at bounding box center [75, 98] width 64 height 17
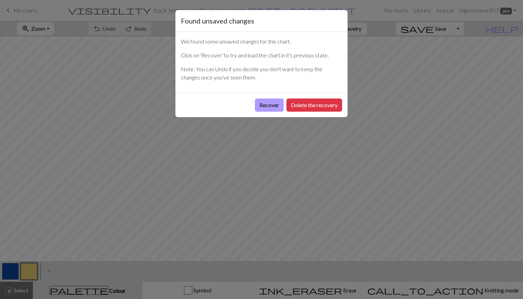
click at [269, 101] on button "Recover" at bounding box center [269, 105] width 29 height 13
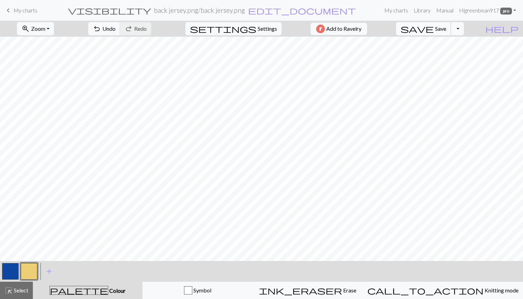
click at [450, 34] on button "save Save Save" at bounding box center [423, 28] width 55 height 13
click at [450, 32] on button "save Save Save" at bounding box center [423, 28] width 55 height 13
click at [50, 23] on div "Chart saved" at bounding box center [261, 13] width 523 height 27
click at [54, 30] on button "zoom_in Zoom Zoom" at bounding box center [35, 28] width 37 height 13
click at [58, 43] on button "Fit all" at bounding box center [44, 43] width 55 height 11
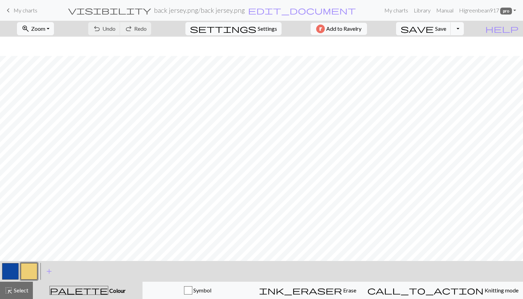
scroll to position [44, 0]
click at [13, 269] on button "button" at bounding box center [10, 271] width 17 height 17
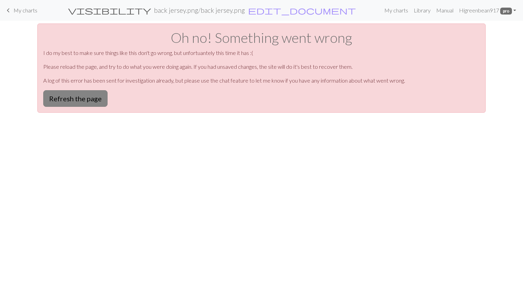
click at [92, 102] on button "Refresh the page" at bounding box center [75, 98] width 64 height 17
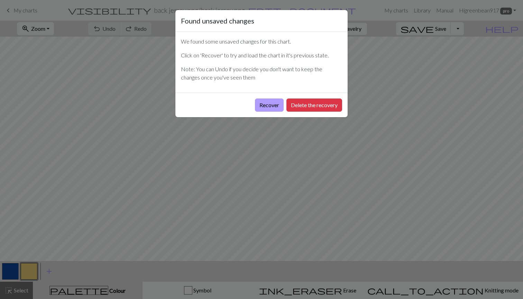
click at [273, 106] on button "Recover" at bounding box center [269, 105] width 29 height 13
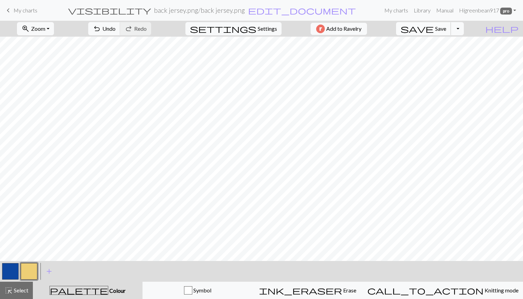
click at [446, 29] on span "Save" at bounding box center [440, 28] width 11 height 7
click at [45, 29] on span "Zoom" at bounding box center [38, 28] width 14 height 7
click at [52, 47] on button "Fit all" at bounding box center [44, 43] width 55 height 11
click at [17, 292] on span "Select" at bounding box center [21, 290] width 16 height 7
